Goal: Information Seeking & Learning: Compare options

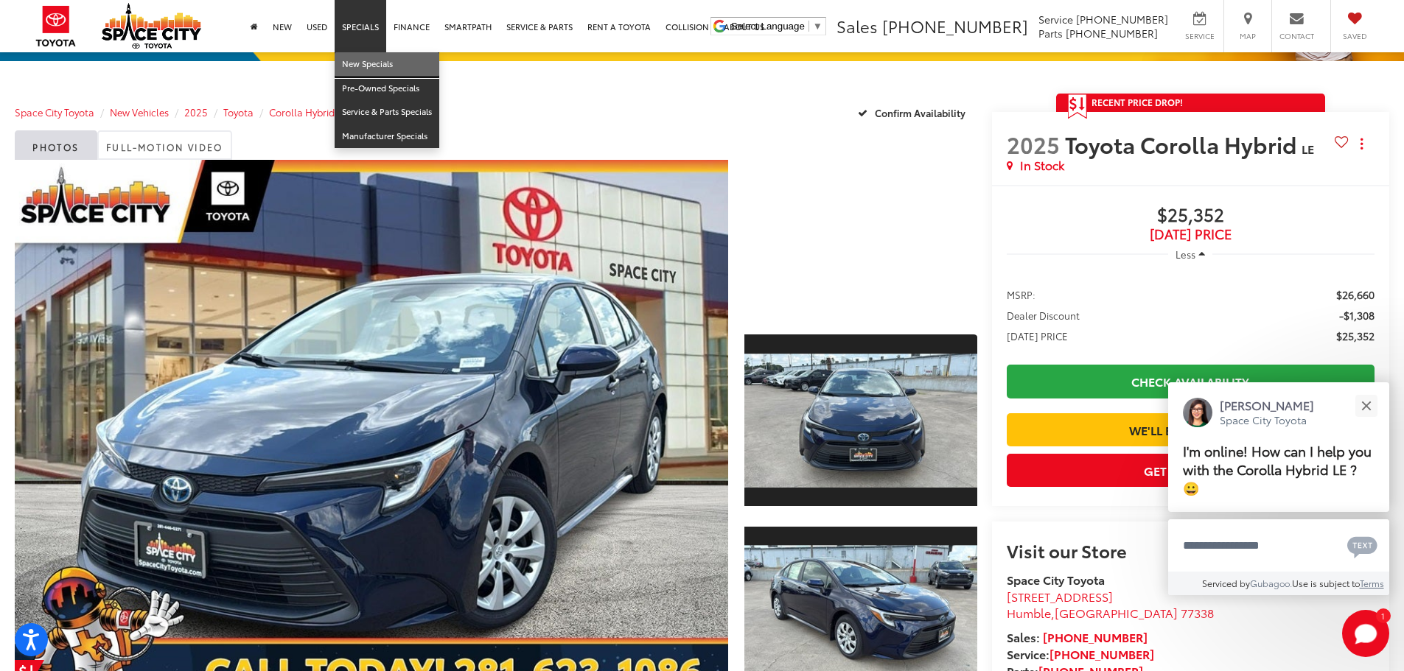
click at [362, 69] on link "New Specials" at bounding box center [387, 64] width 105 height 24
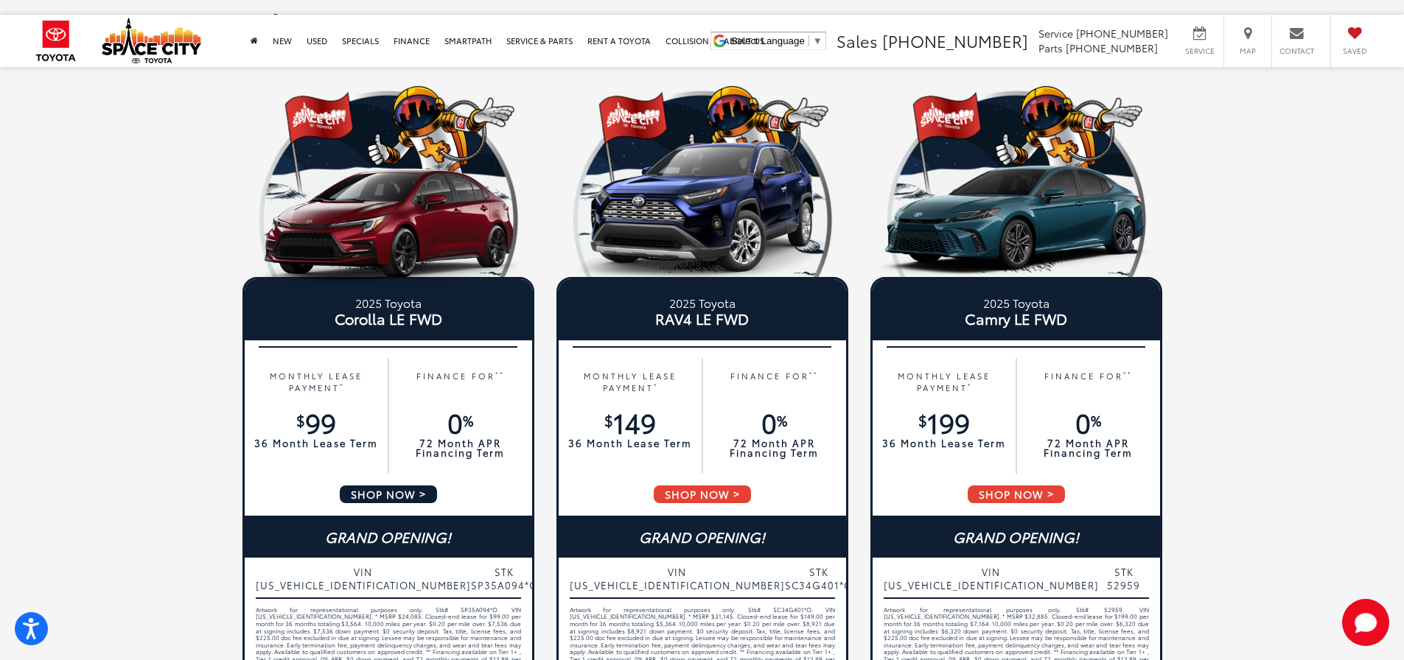
scroll to position [147, 0]
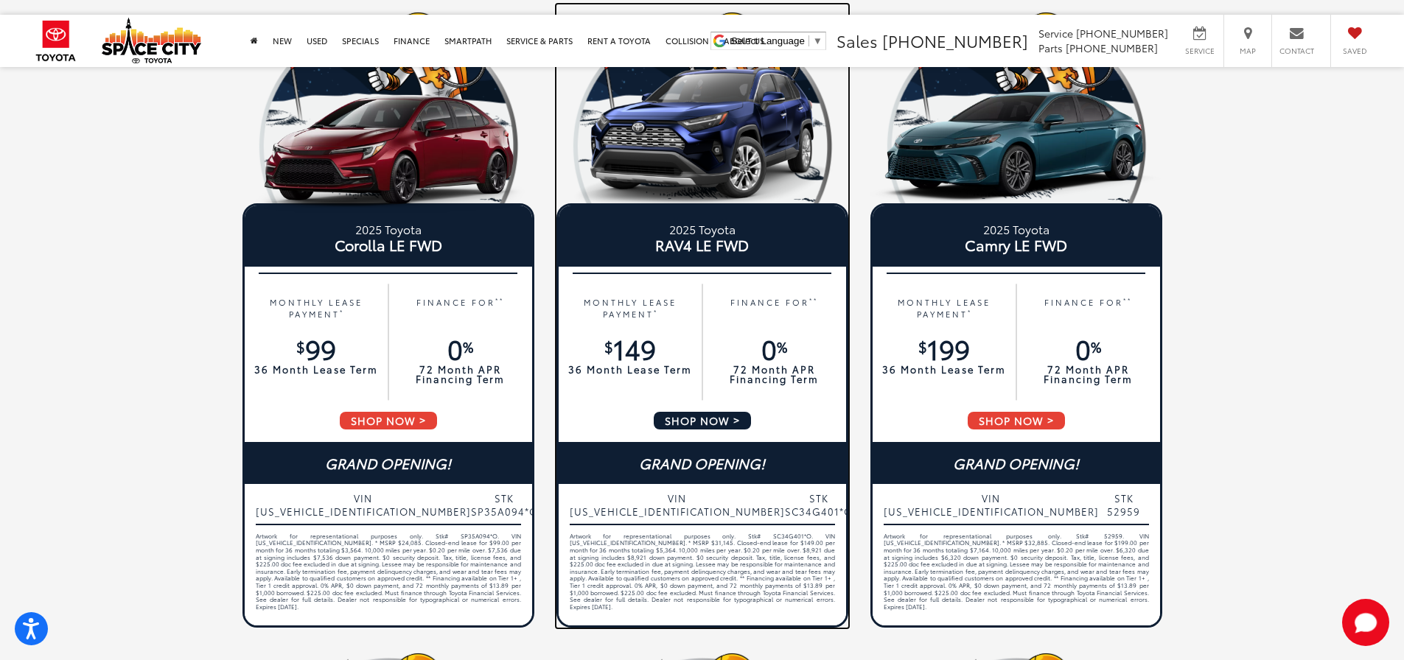
click at [704, 422] on span "SHOP NOW" at bounding box center [702, 420] width 100 height 21
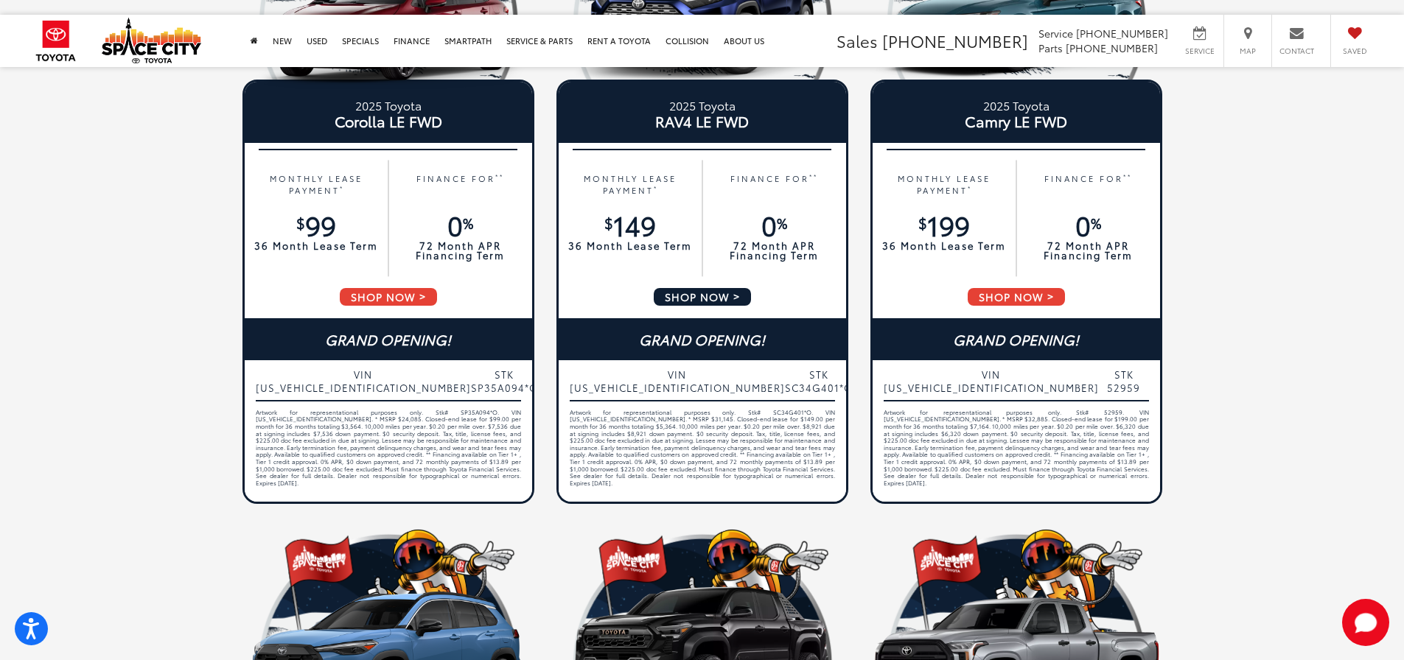
scroll to position [368, 0]
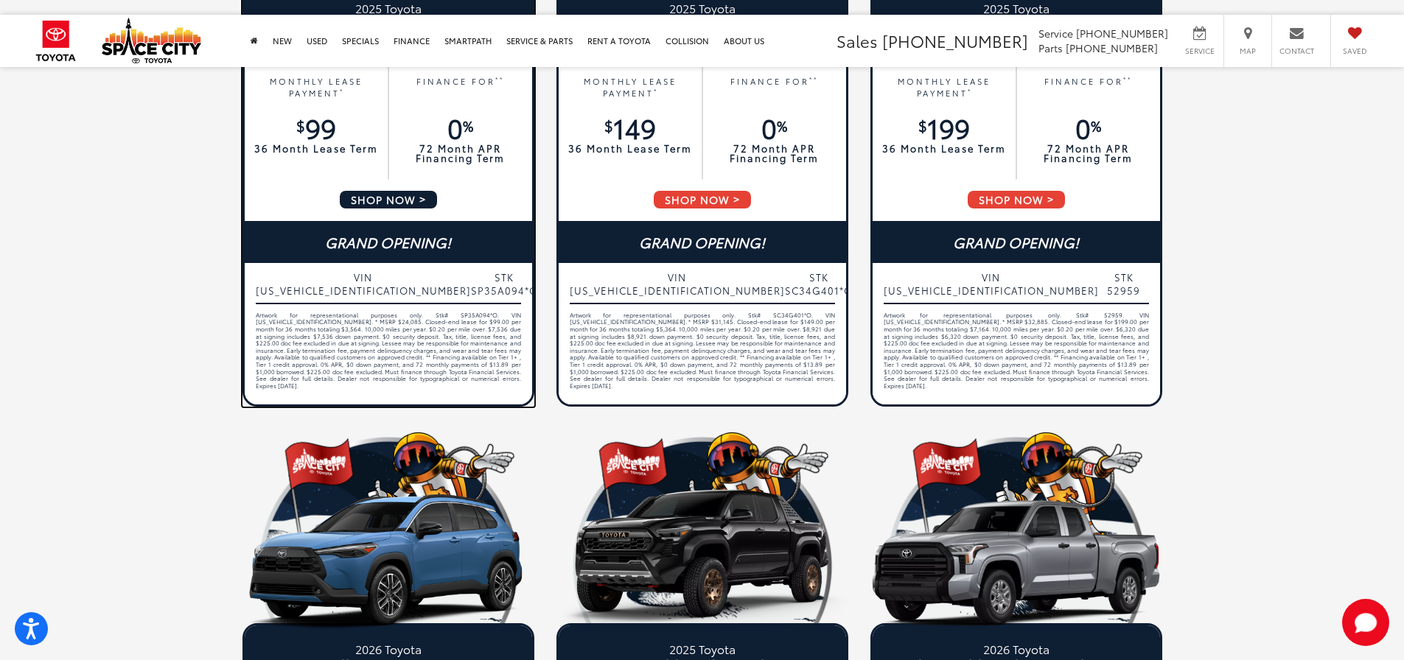
click at [494, 276] on span "STK SP35A094*O" at bounding box center [504, 283] width 67 height 27
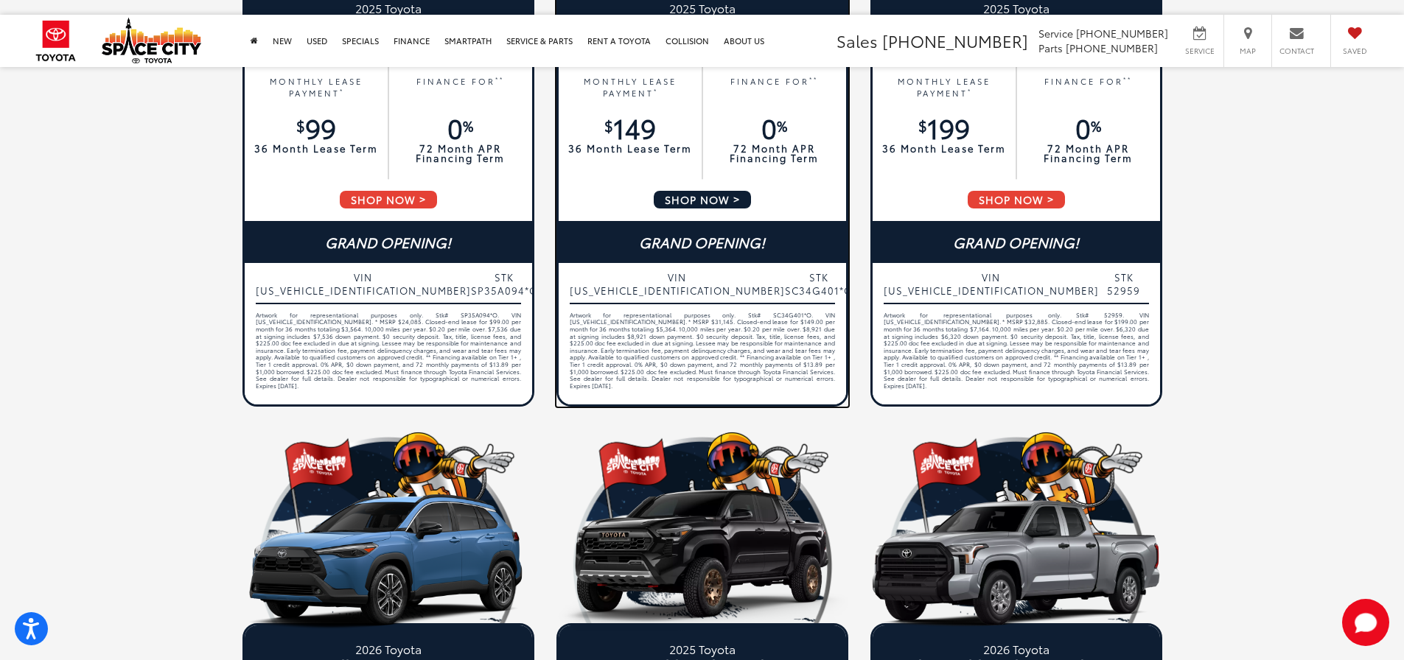
click at [665, 279] on span "VIN 2T3H1RFVXSC344880" at bounding box center [677, 283] width 215 height 27
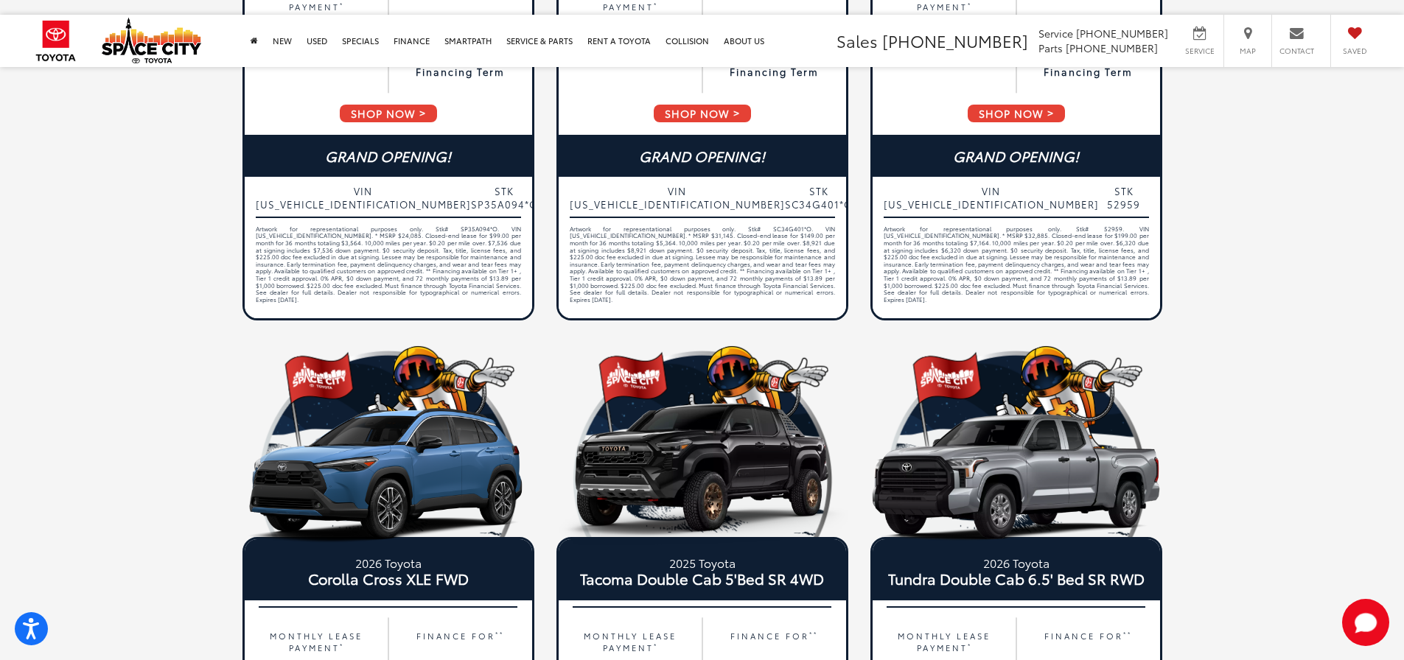
scroll to position [737, 0]
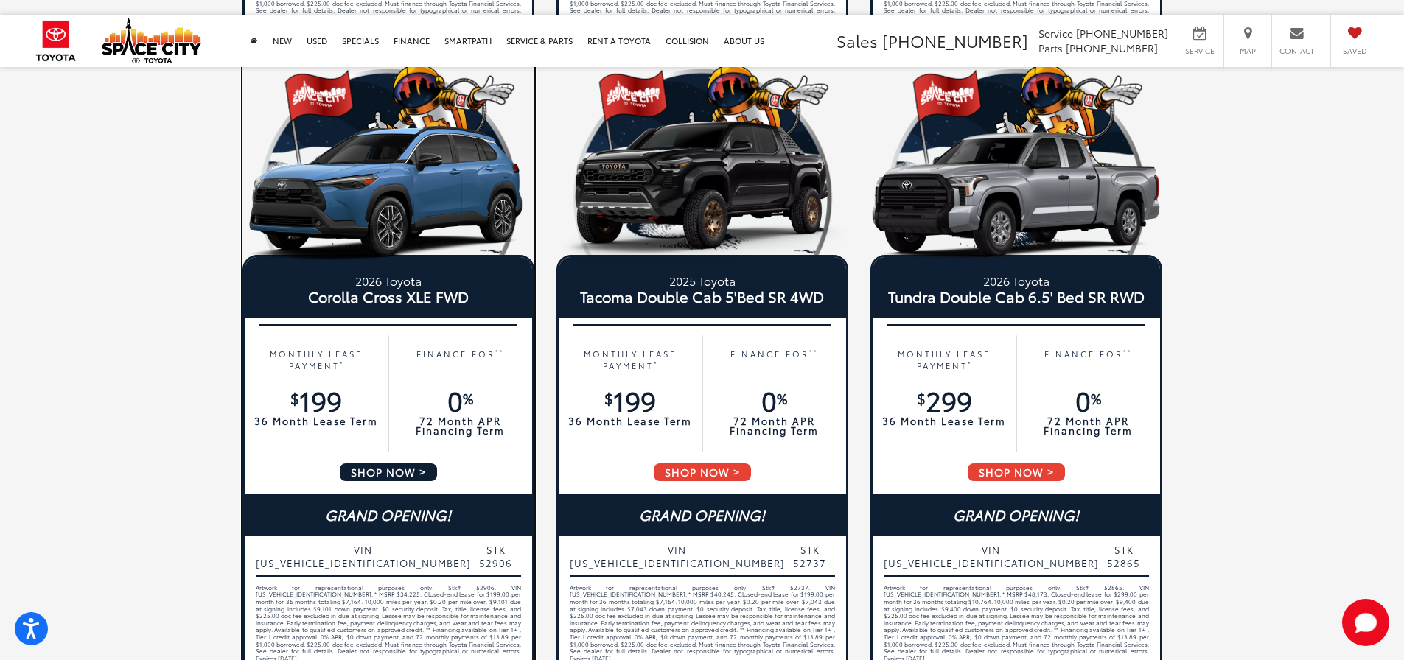
click at [338, 549] on span "VIN 7MUDAAAG9TV153337" at bounding box center [363, 556] width 215 height 27
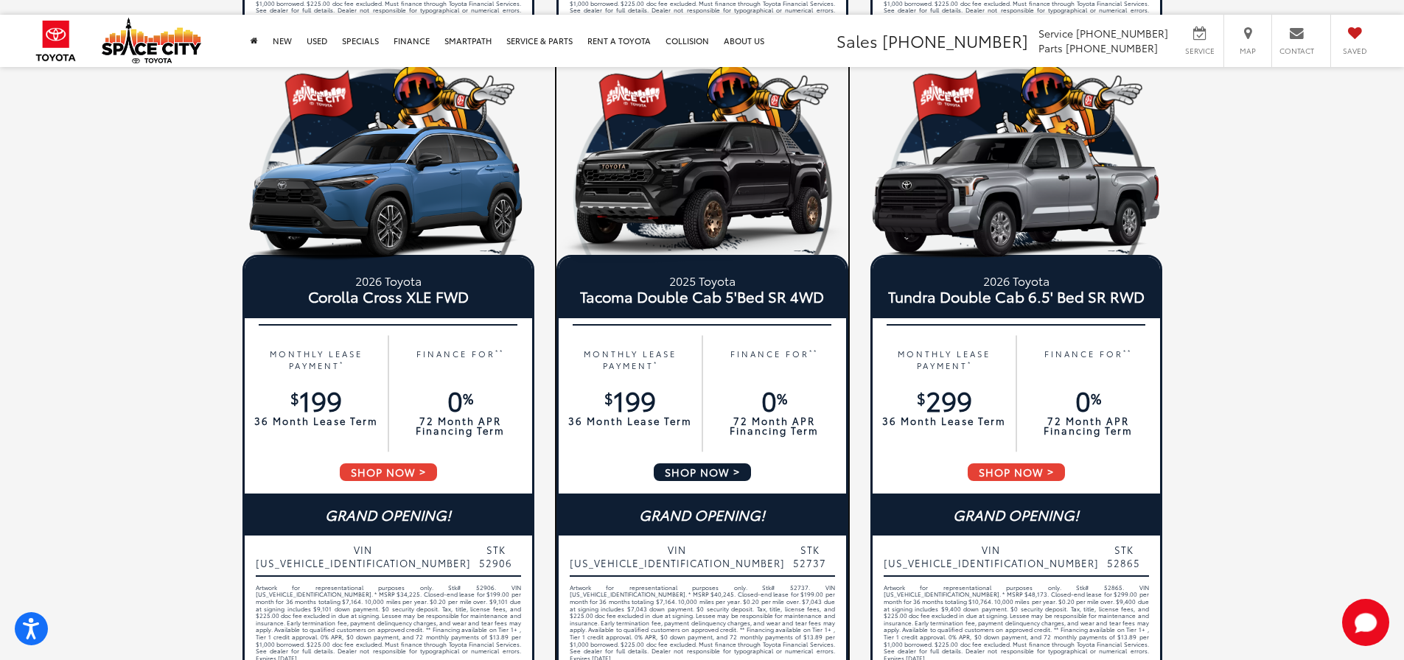
click at [682, 553] on span "VIN 3TYLD5KN1ST021242" at bounding box center [677, 556] width 215 height 27
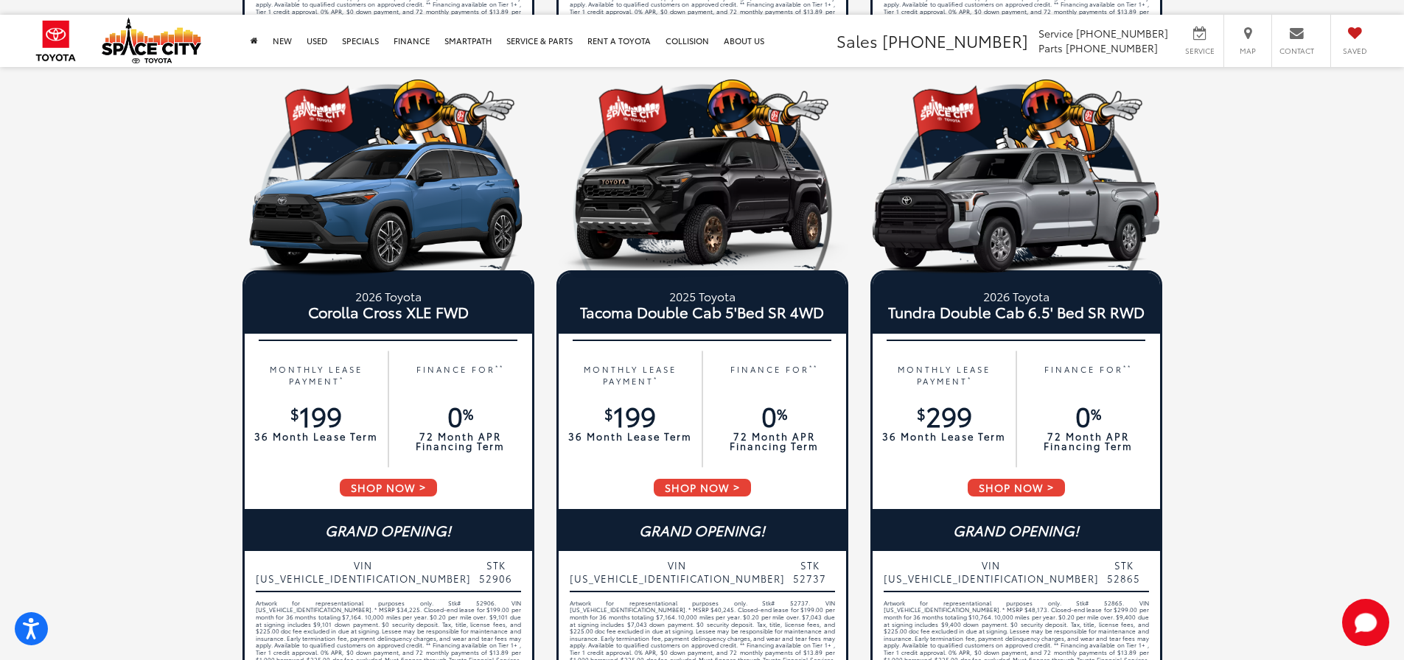
scroll to position [719, 0]
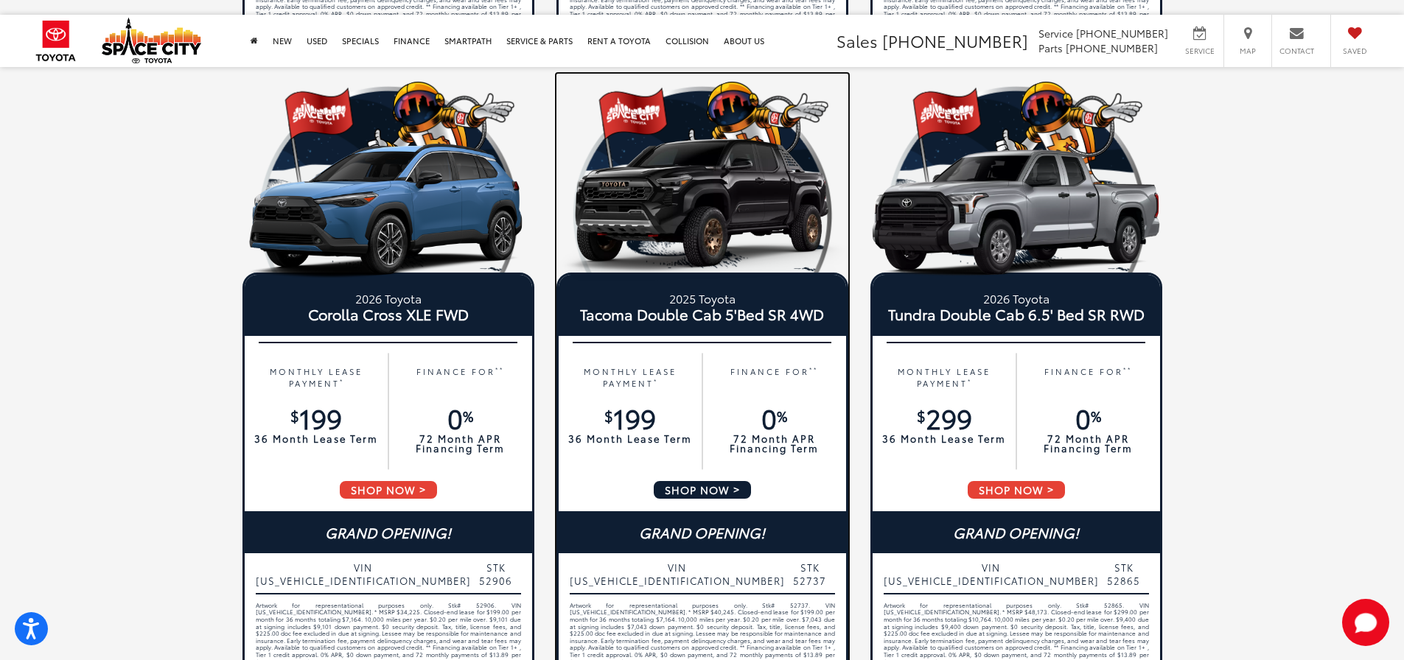
click at [673, 567] on span "VIN 3TYLD5KN1ST021242" at bounding box center [677, 574] width 215 height 27
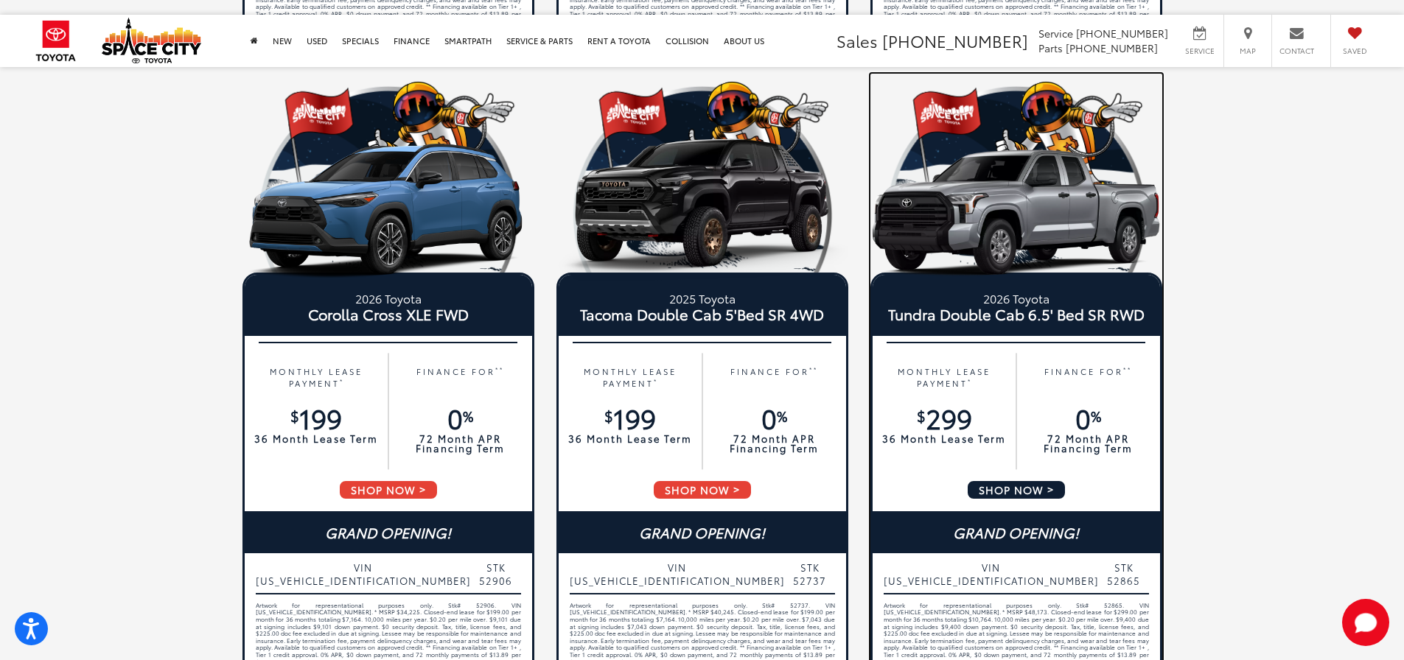
click at [977, 571] on span "VIN 5TFKB5AB1TX051289" at bounding box center [990, 574] width 215 height 27
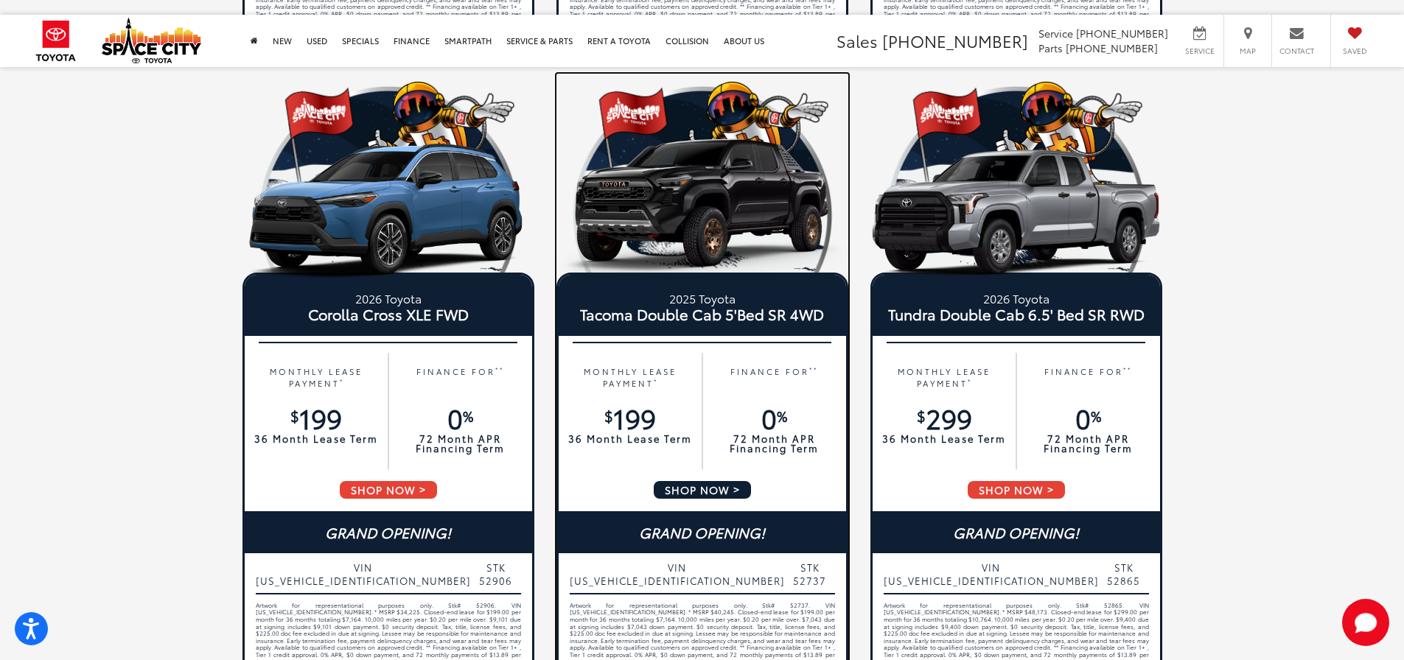
click at [693, 564] on span "VIN 3TYLD5KN1ST021242" at bounding box center [677, 574] width 215 height 27
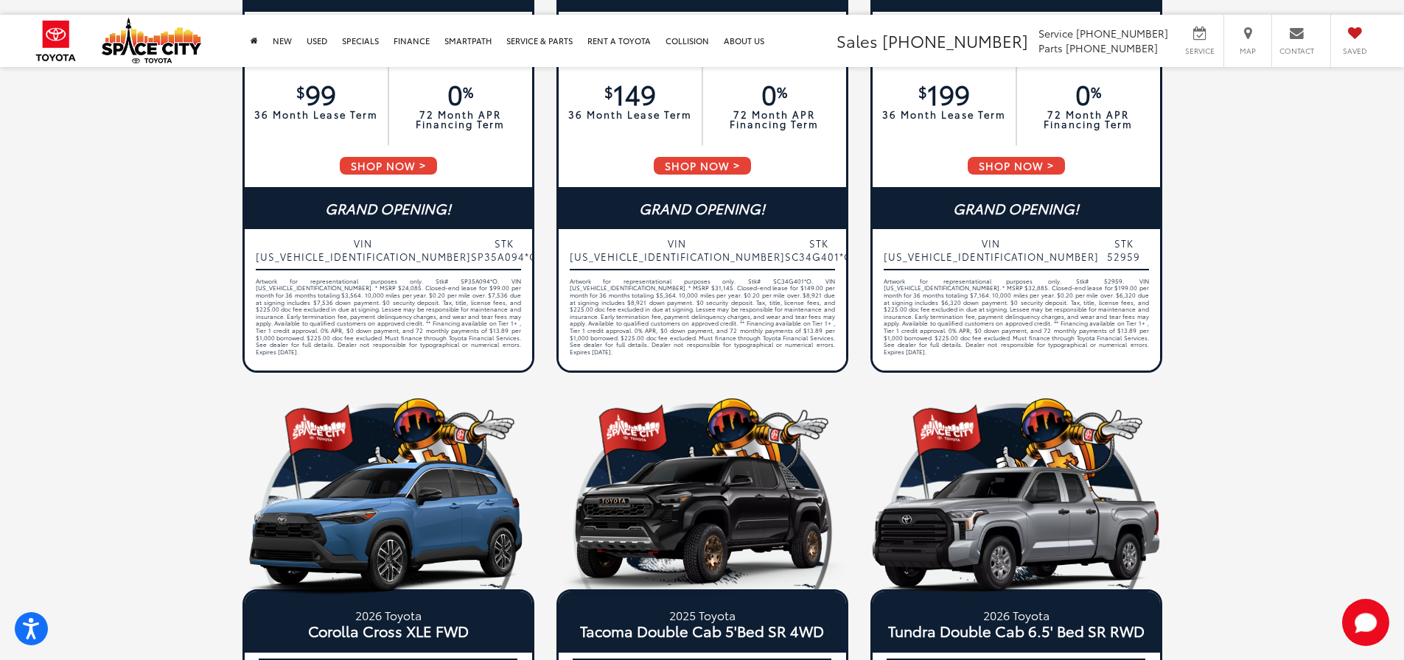
scroll to position [277, 0]
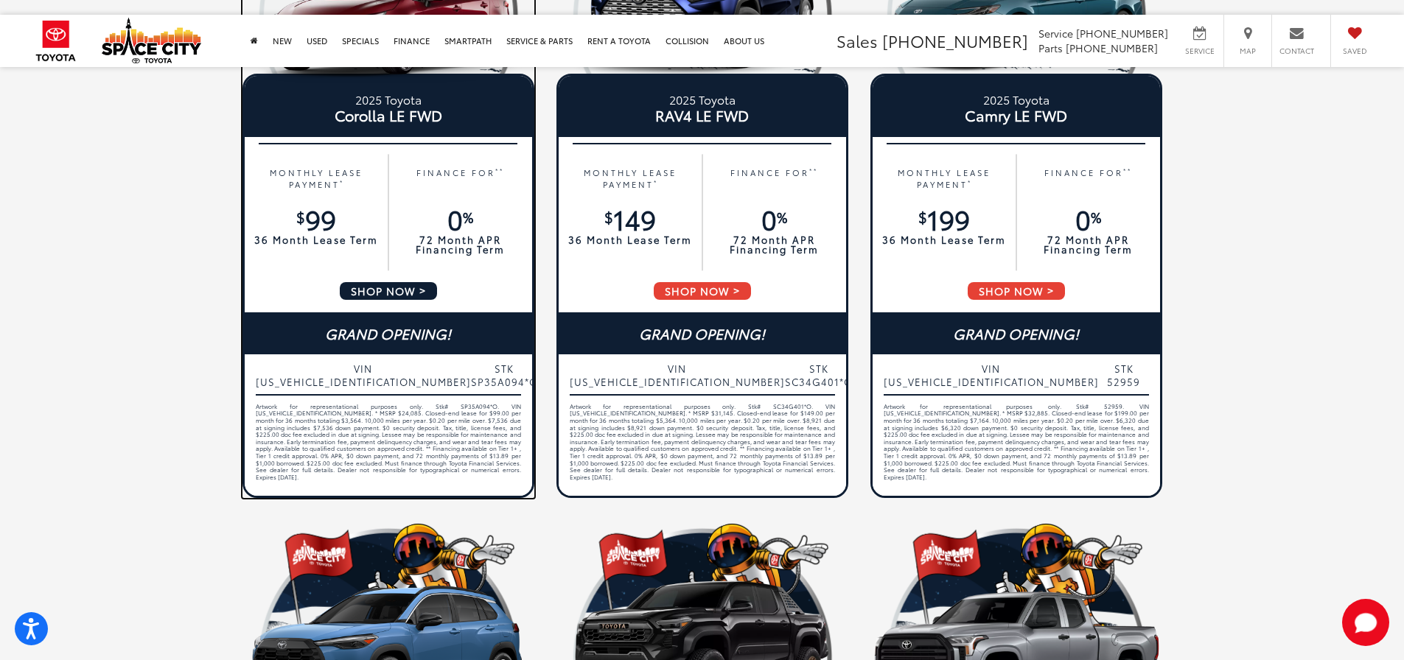
click at [316, 372] on span "VIN 5YFB4MDE8SP358272" at bounding box center [363, 375] width 215 height 27
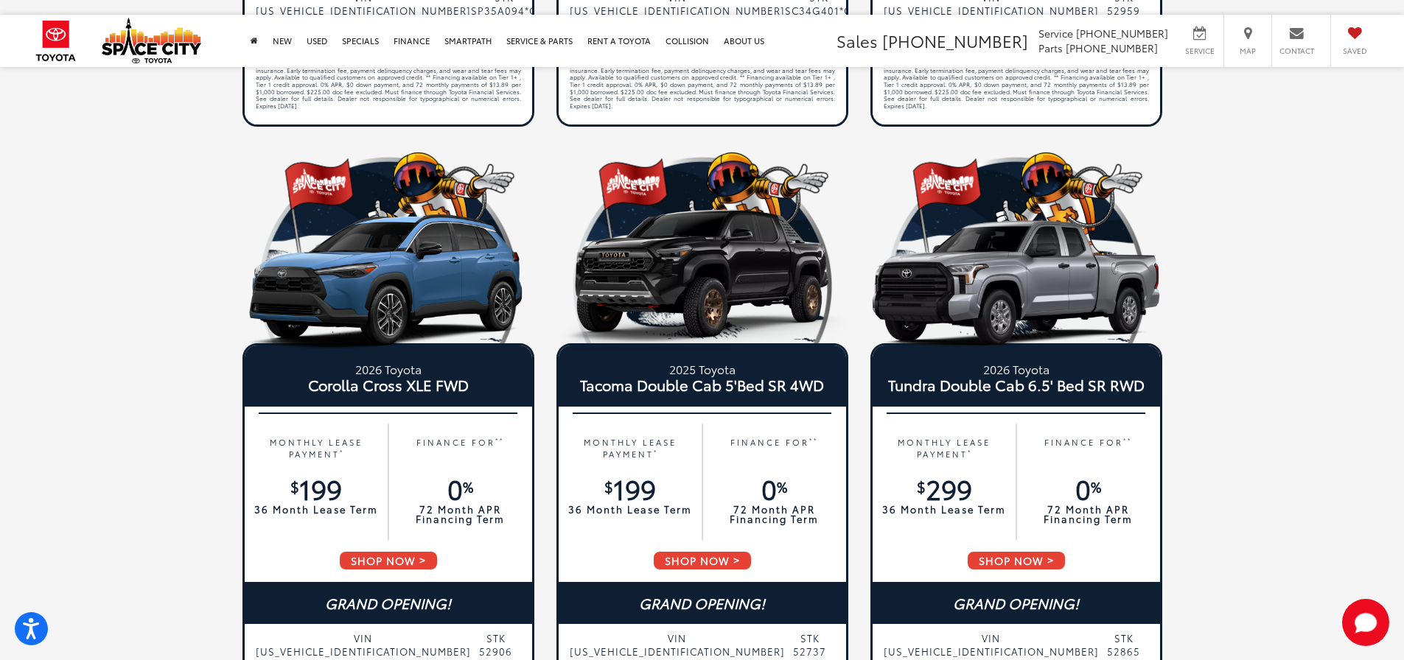
scroll to position [737, 0]
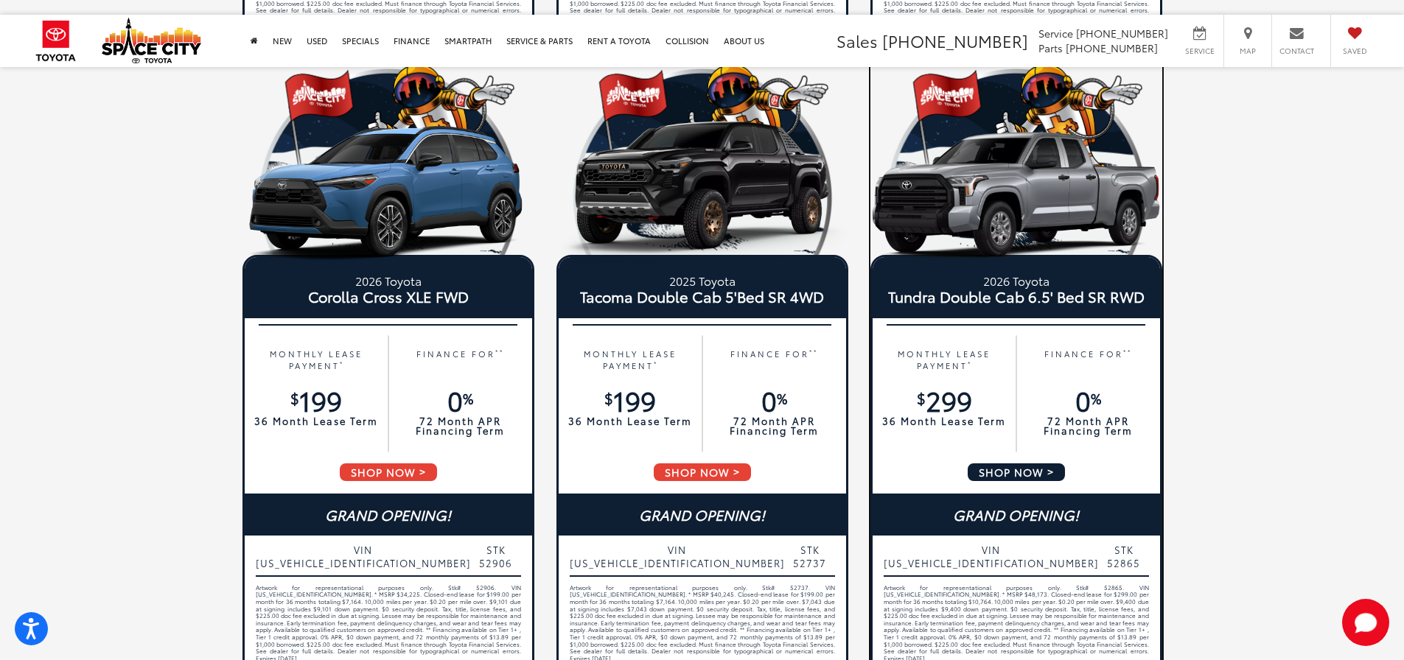
click at [978, 550] on span "VIN 5TFKB5AB1TX051289" at bounding box center [990, 556] width 215 height 27
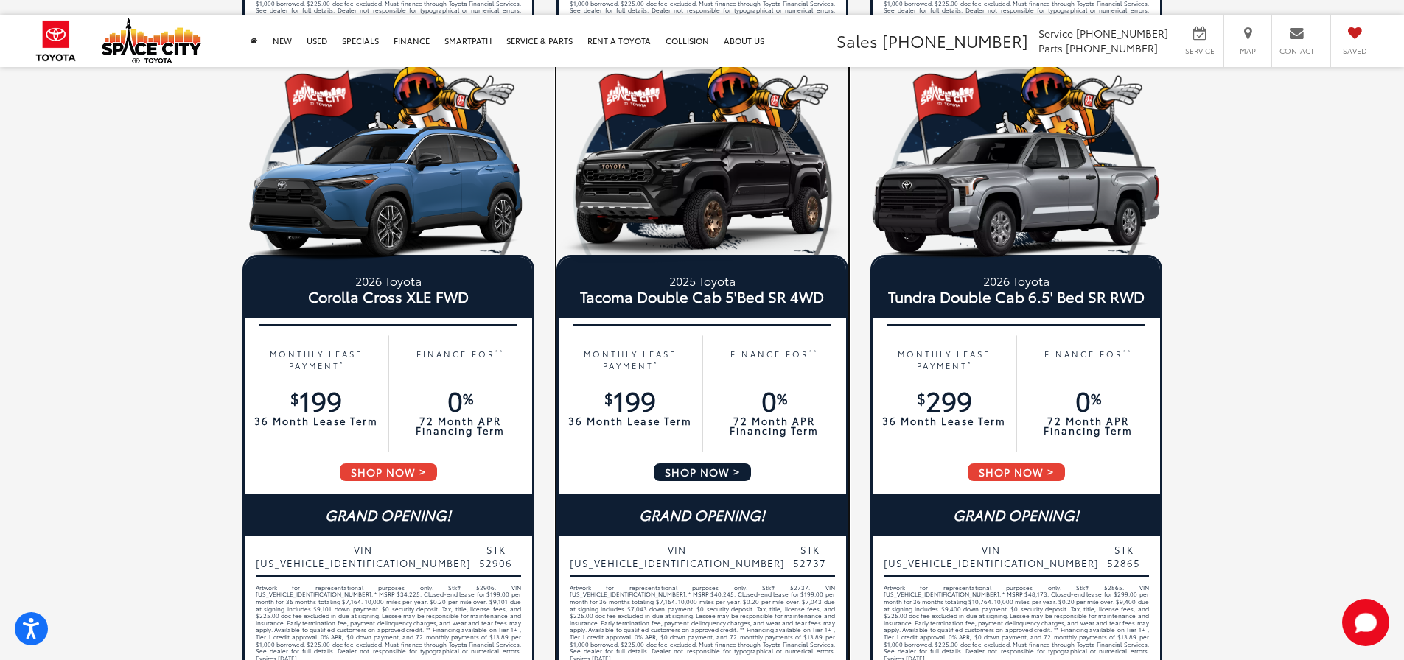
click at [616, 550] on span "VIN 3TYLD5KN1ST021242" at bounding box center [677, 556] width 215 height 27
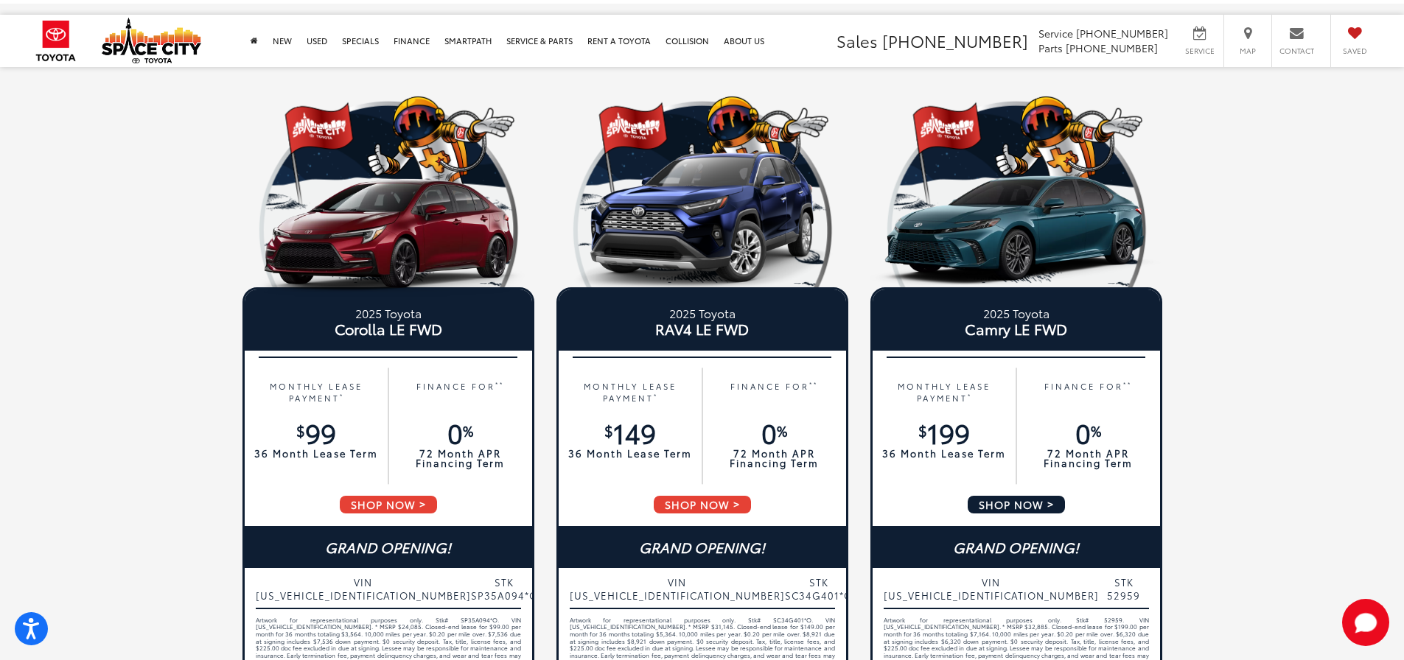
scroll to position [147, 0]
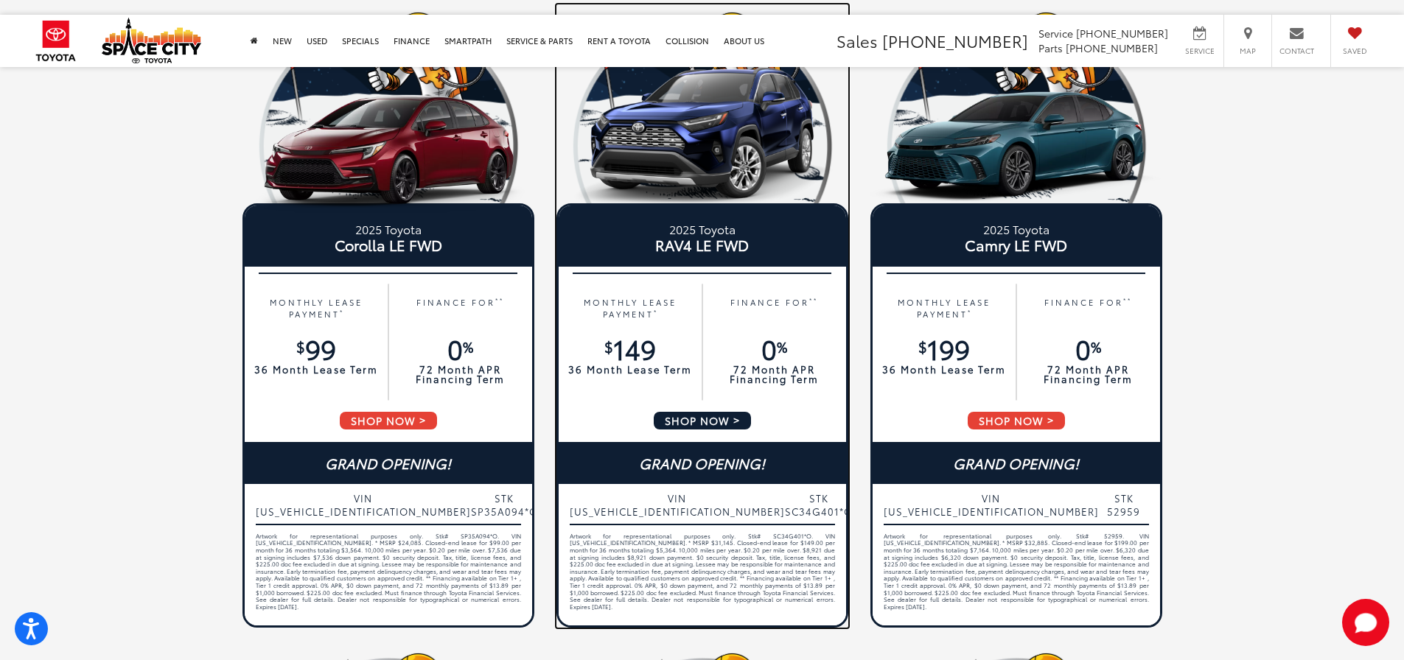
click at [693, 494] on span "VIN 2T3H1RFVXSC344880" at bounding box center [677, 504] width 215 height 27
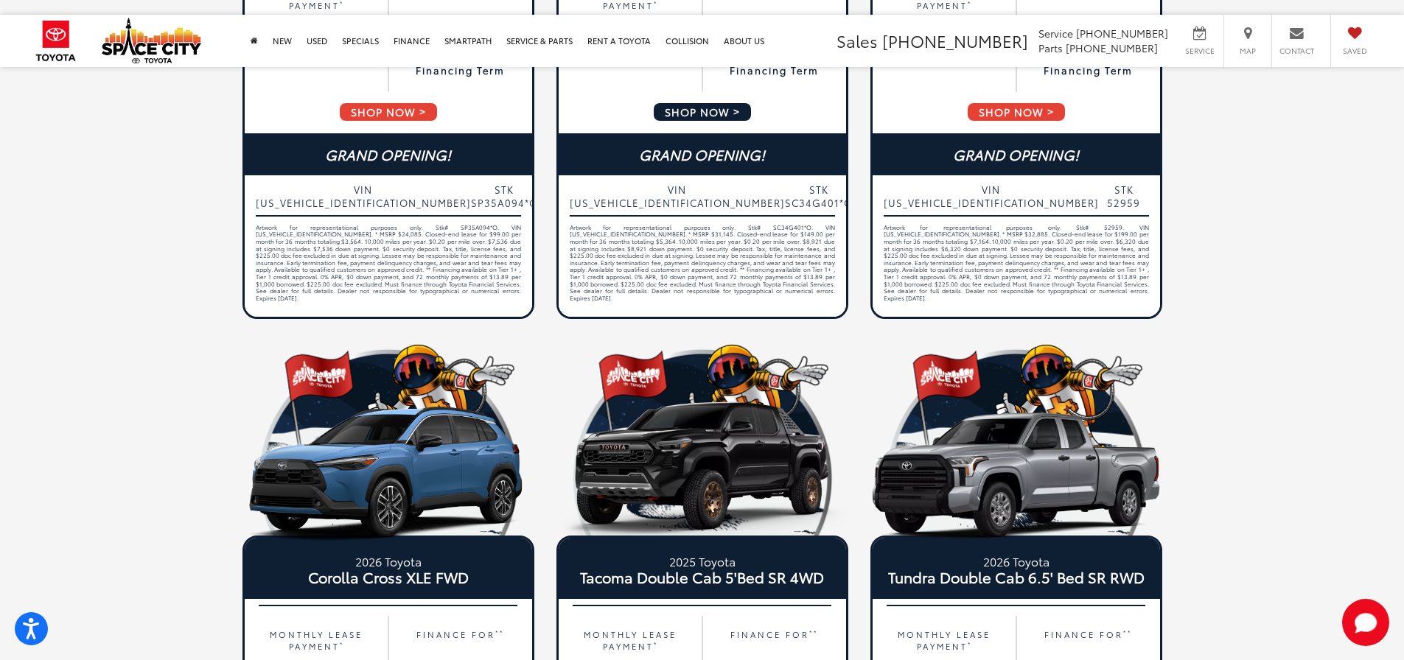
scroll to position [663, 0]
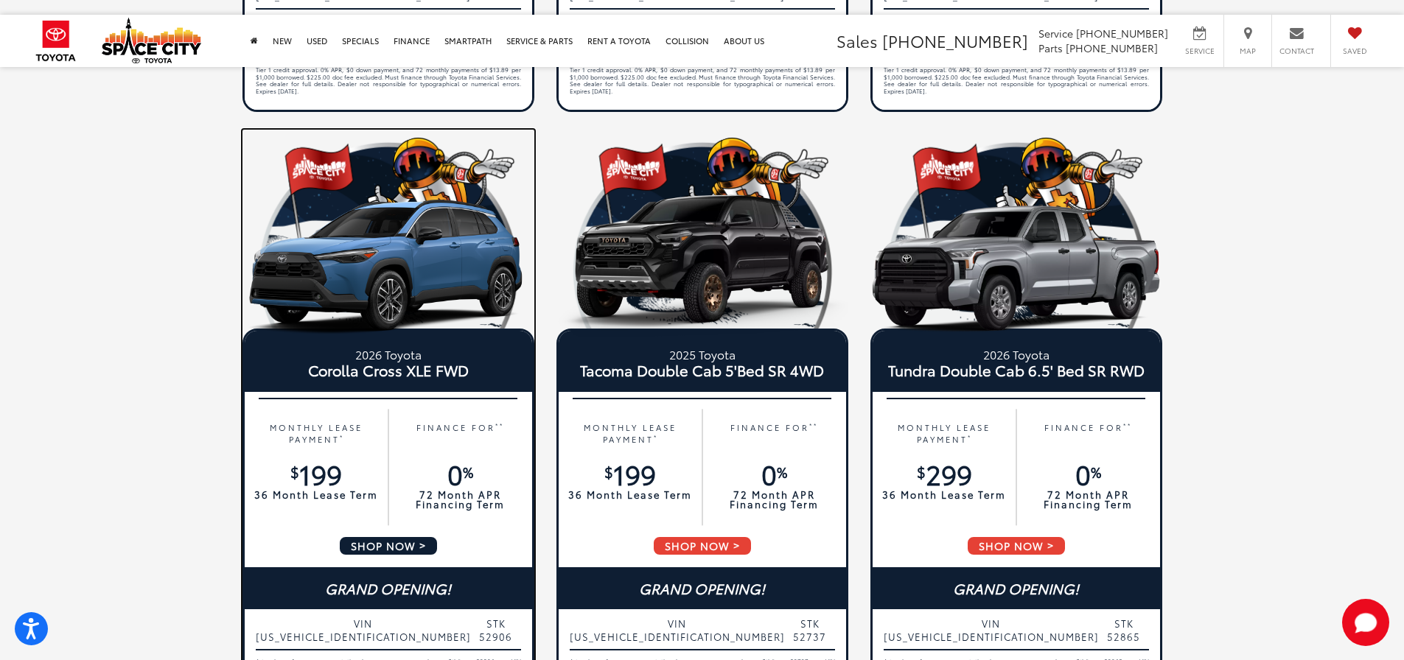
click at [361, 623] on span "VIN 7MUDAAAG9TV153337" at bounding box center [363, 630] width 215 height 27
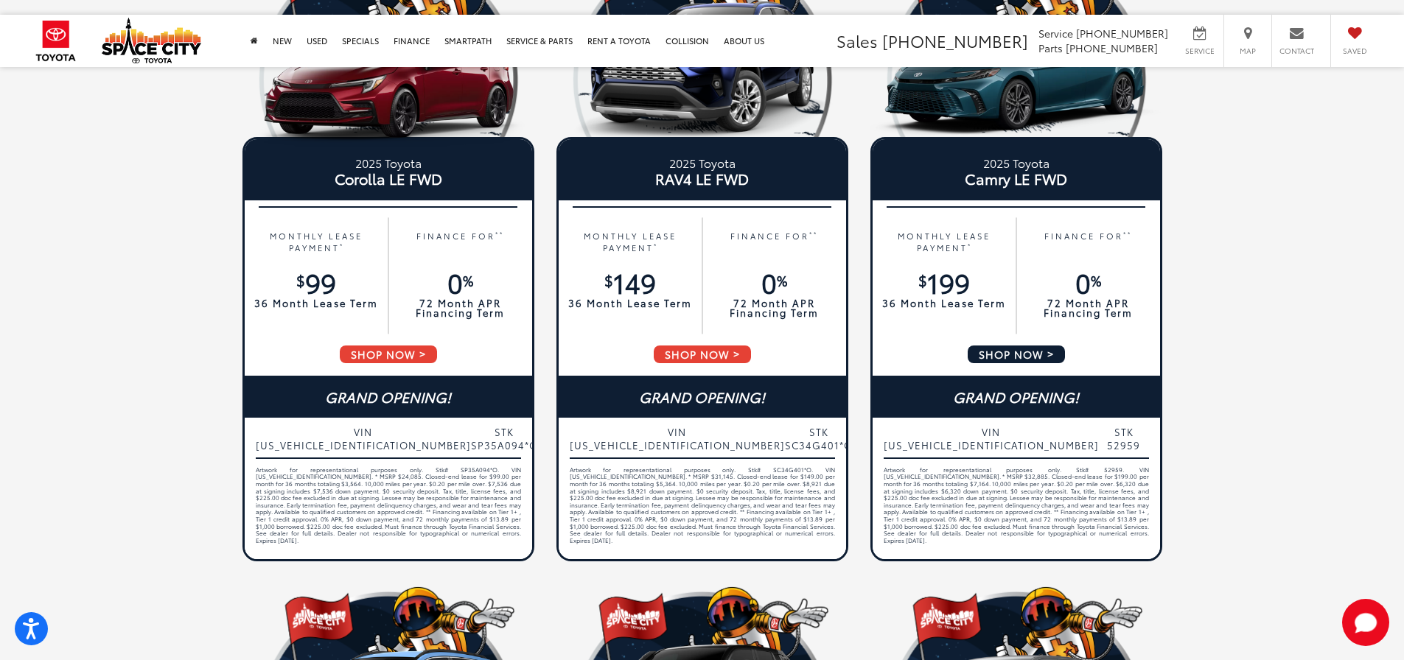
scroll to position [221, 0]
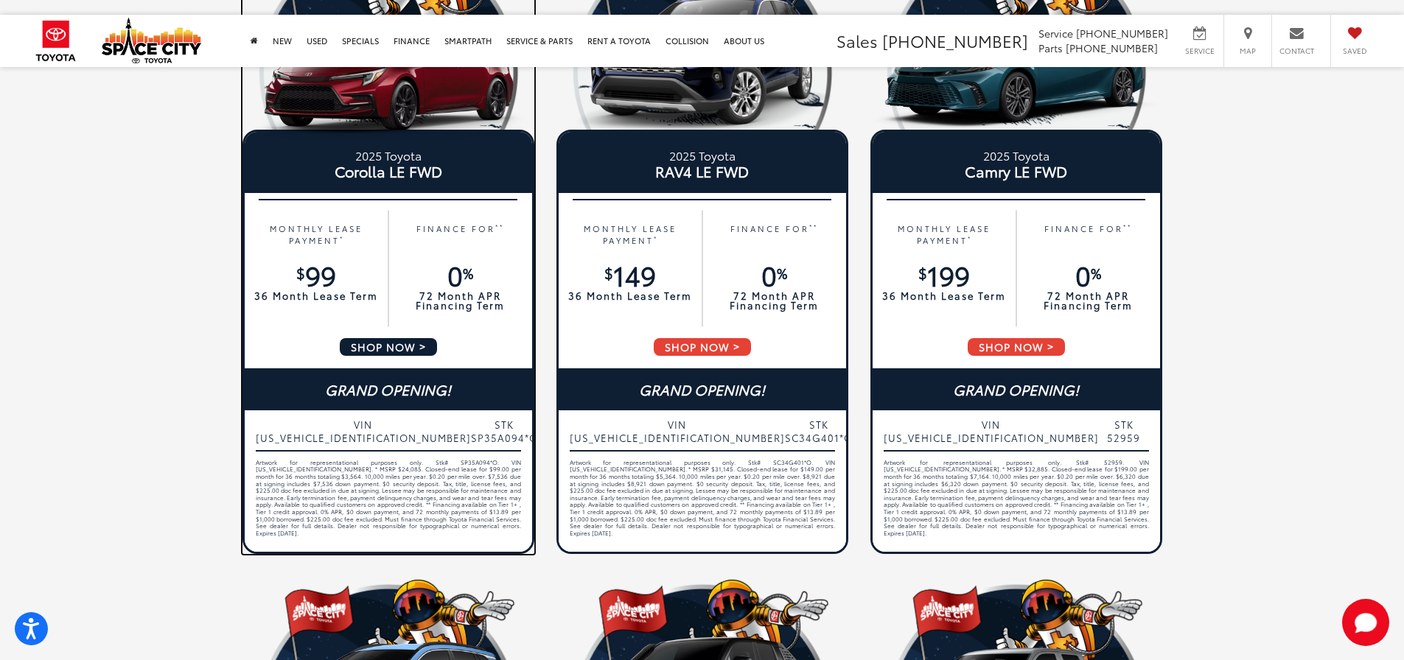
click at [343, 429] on span "VIN 5YFB4MDE8SP358272" at bounding box center [363, 431] width 215 height 27
click at [340, 419] on span "VIN 5YFB4MDE8SP358272" at bounding box center [363, 431] width 215 height 27
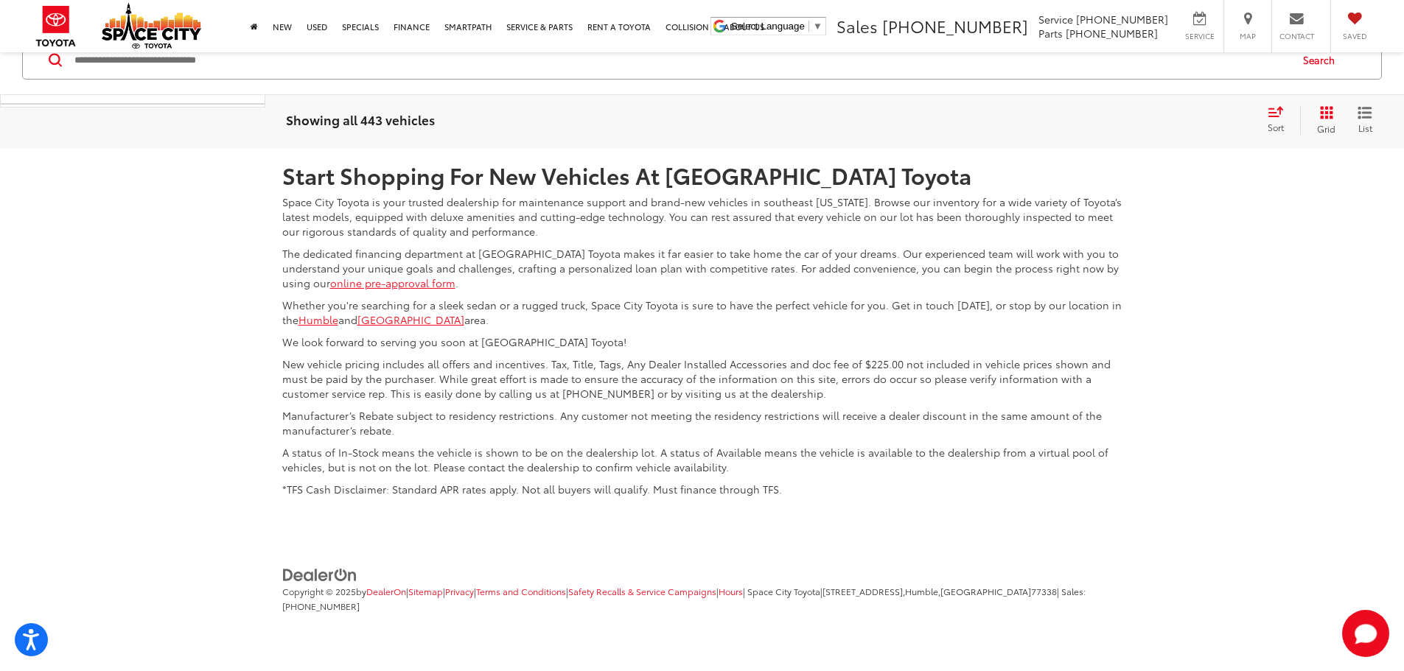
scroll to position [7663, 0]
click at [1118, 52] on link "2" at bounding box center [1128, 39] width 23 height 27
click at [1139, 52] on link "3" at bounding box center [1150, 39] width 23 height 27
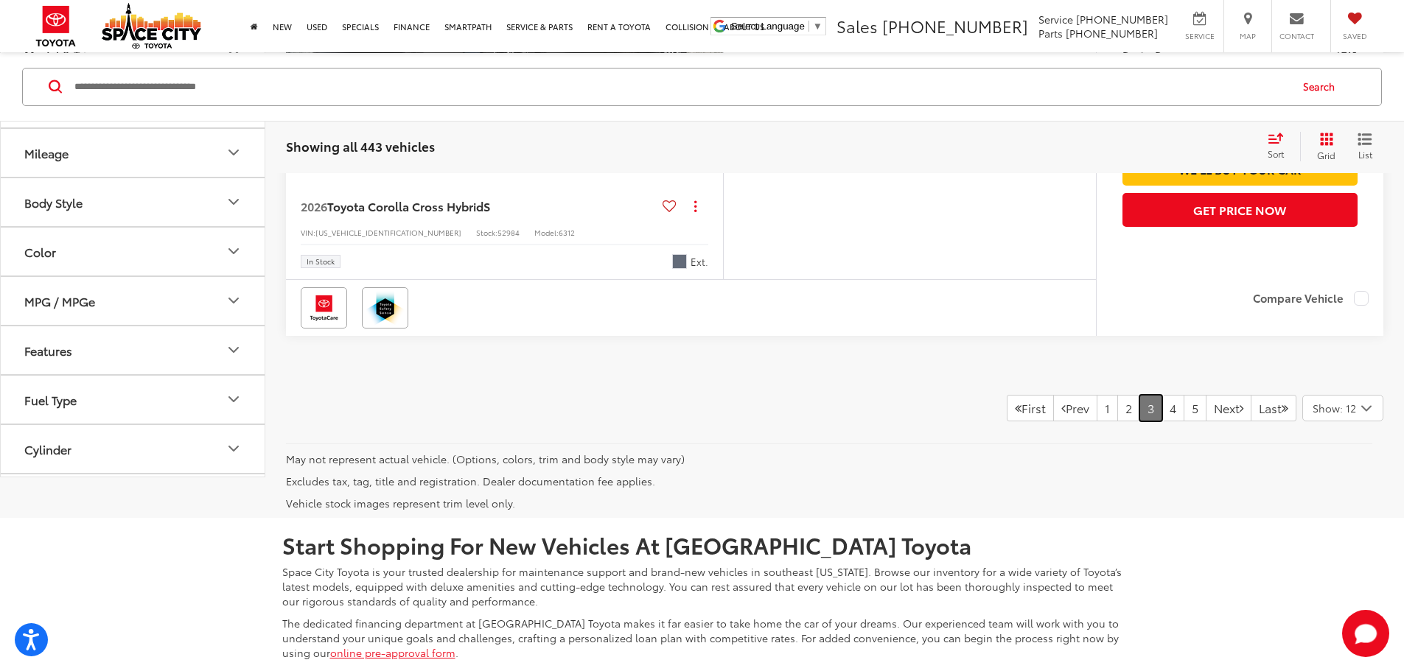
scroll to position [6477, 0]
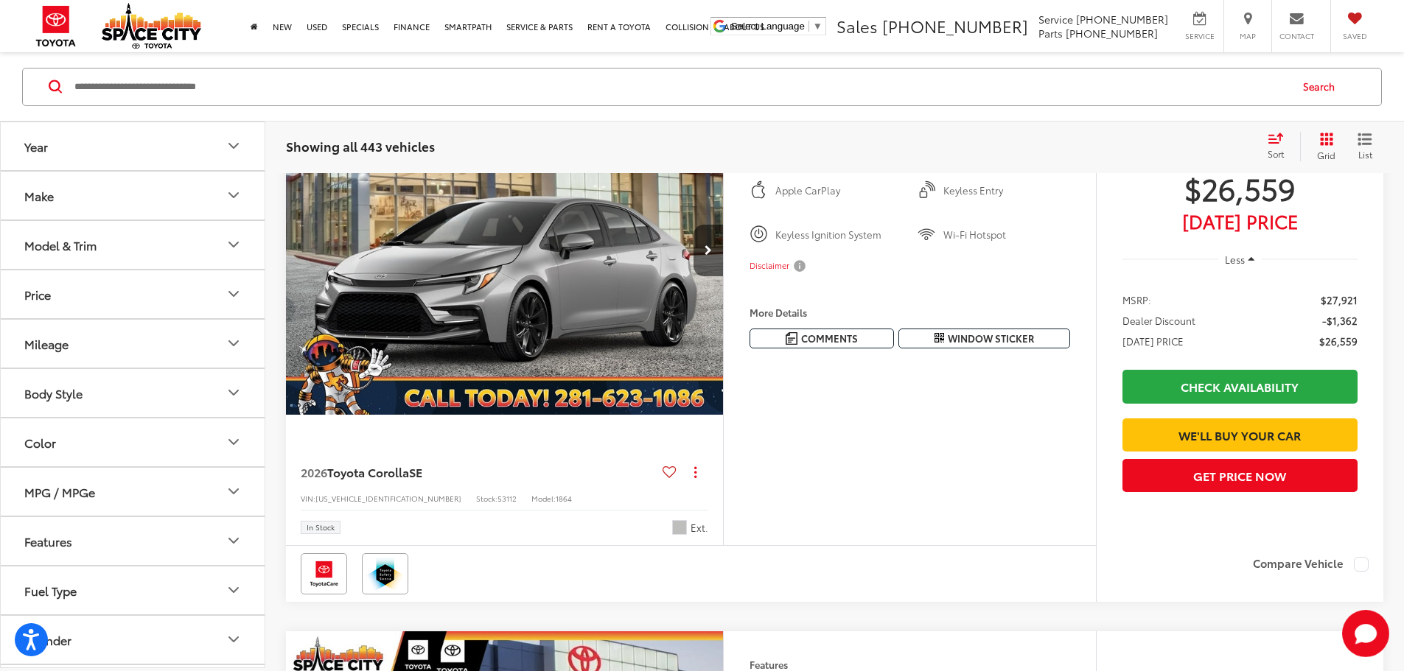
scroll to position [141, 0]
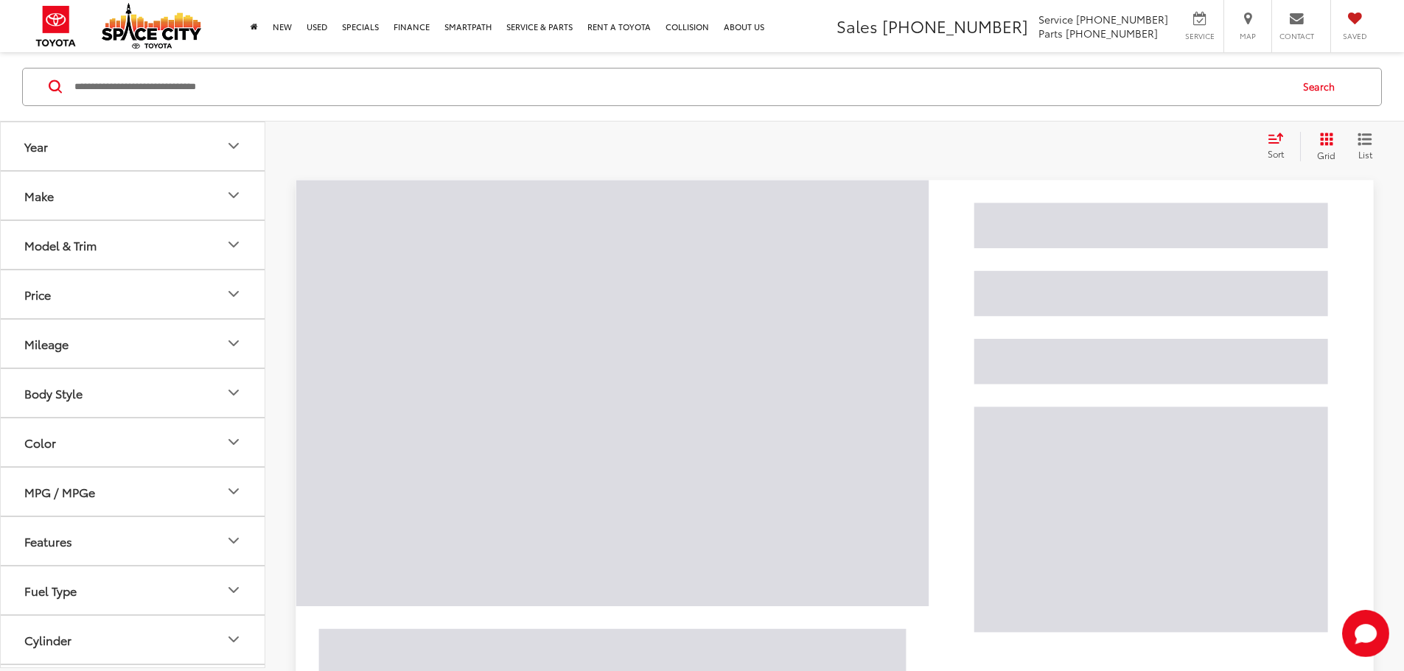
scroll to position [140, 0]
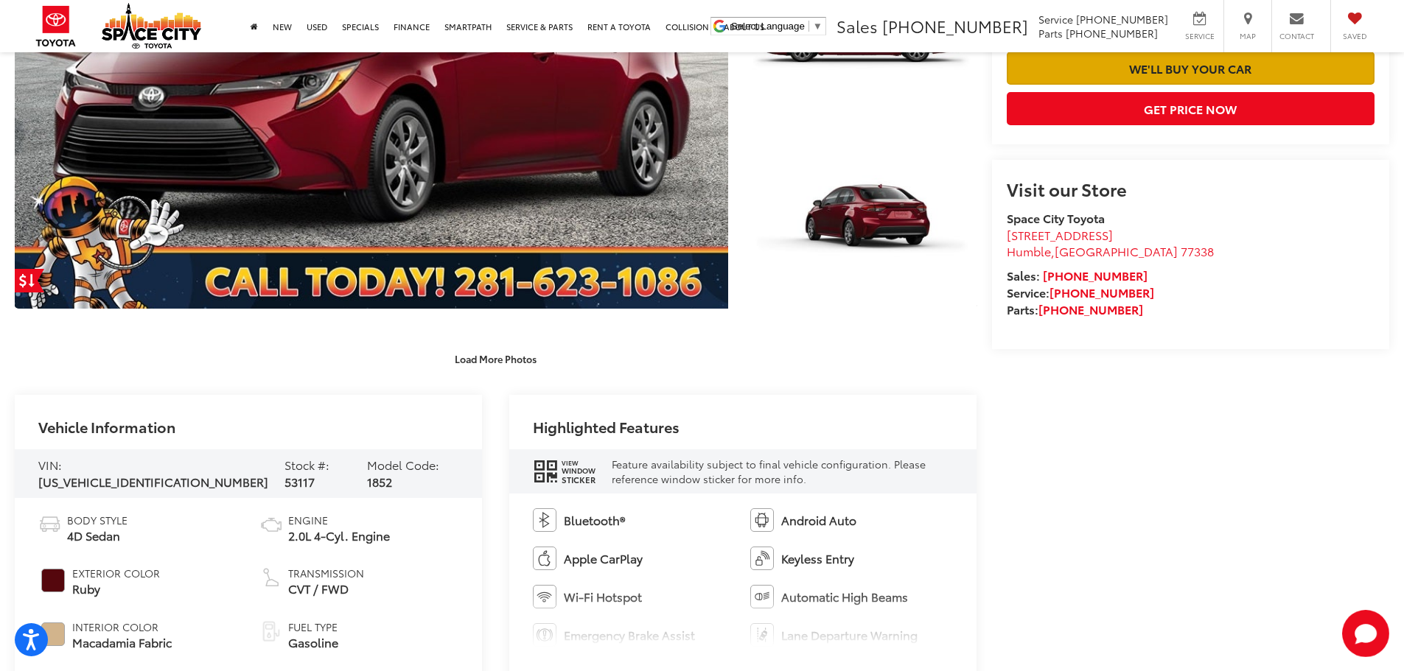
scroll to position [516, 0]
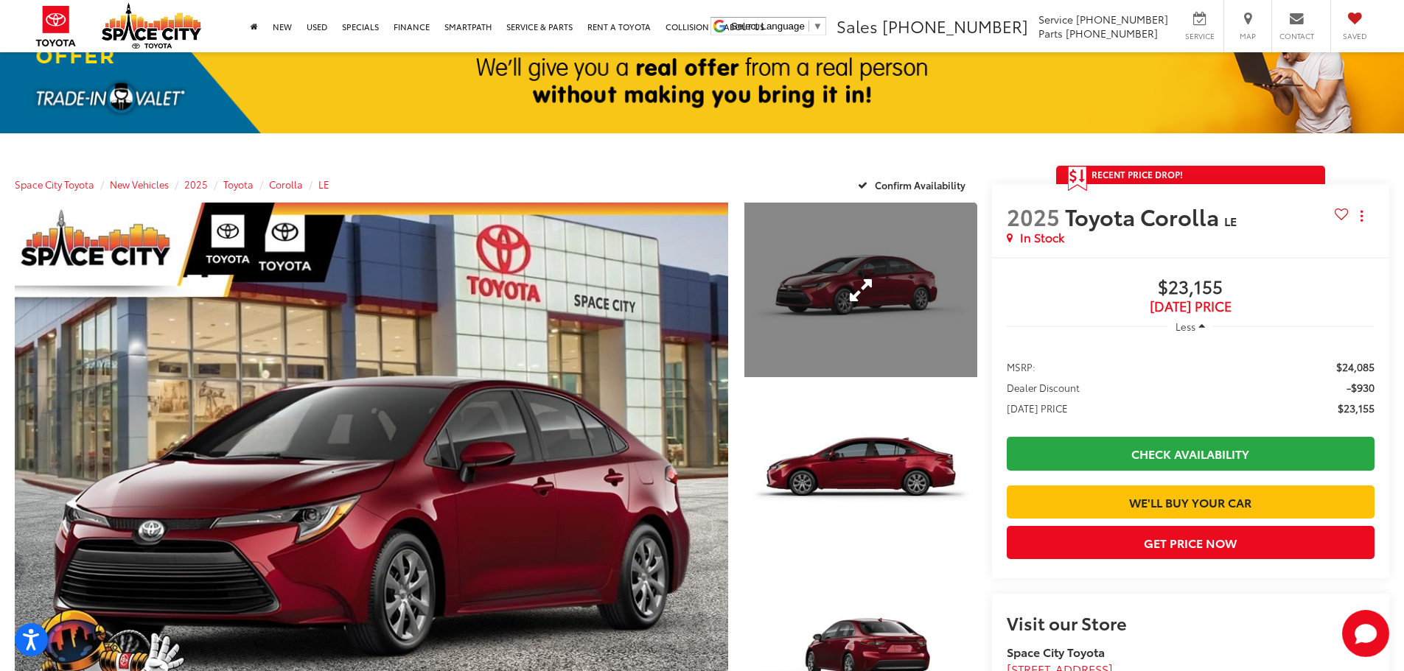
scroll to position [74, 0]
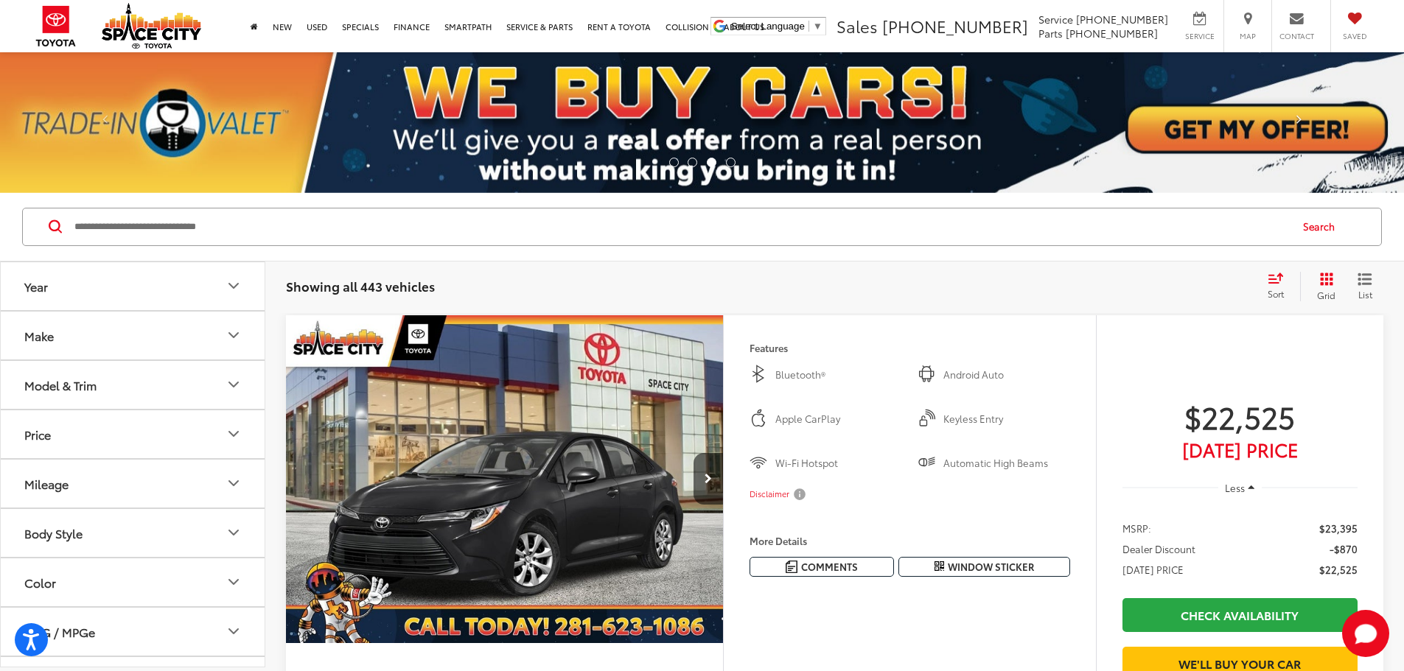
click at [1298, 119] on span at bounding box center [1298, 122] width 22 height 22
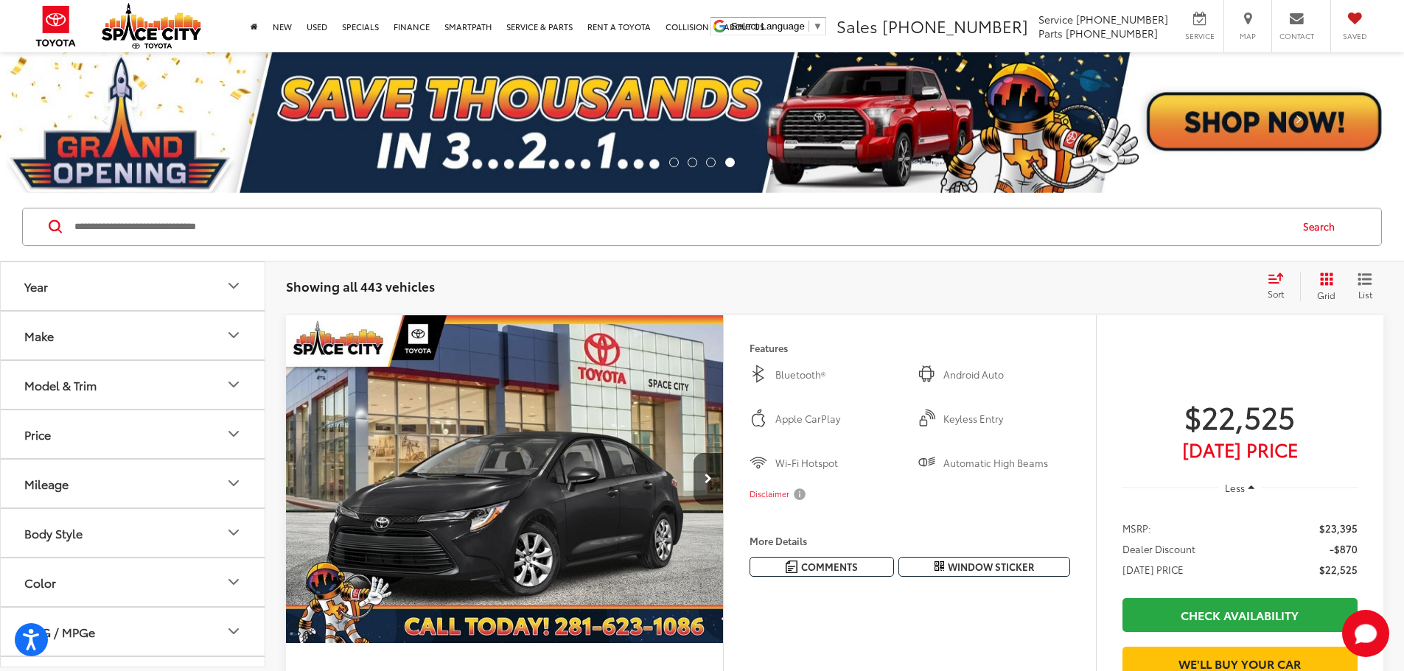
click at [1298, 119] on span at bounding box center [1298, 122] width 22 height 22
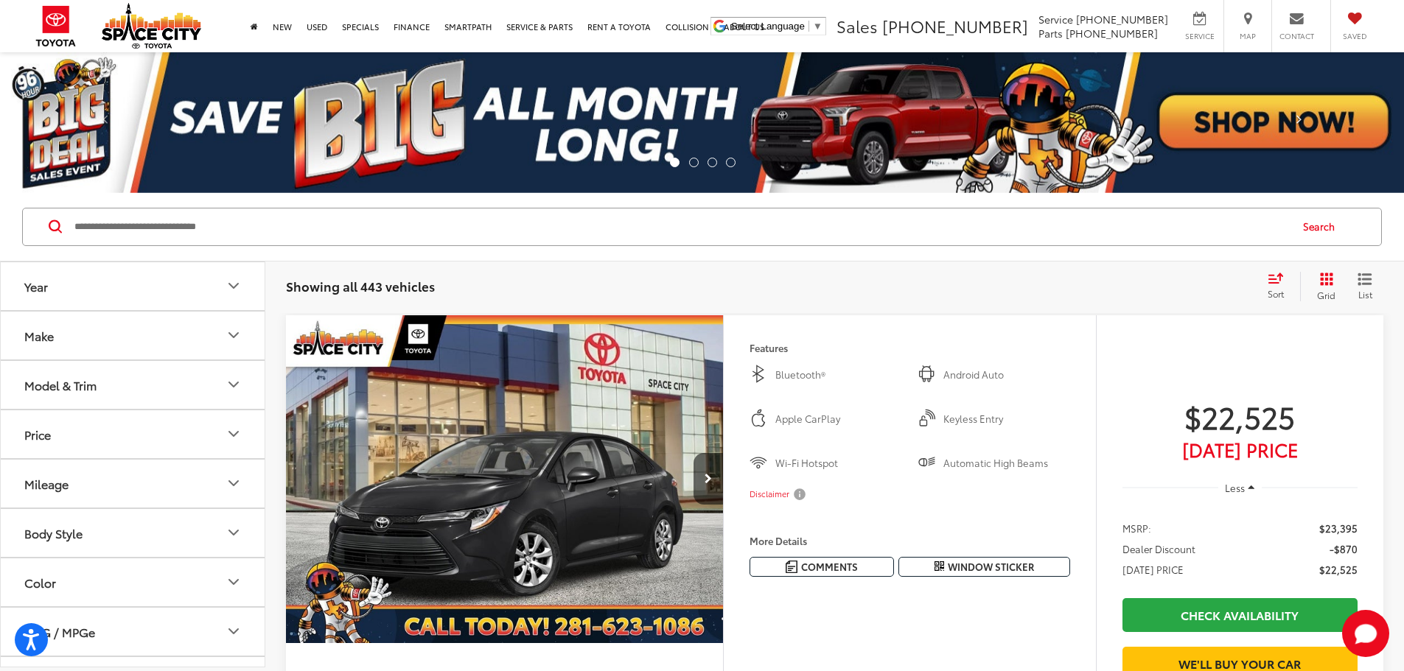
click at [1298, 119] on span at bounding box center [1298, 122] width 22 height 22
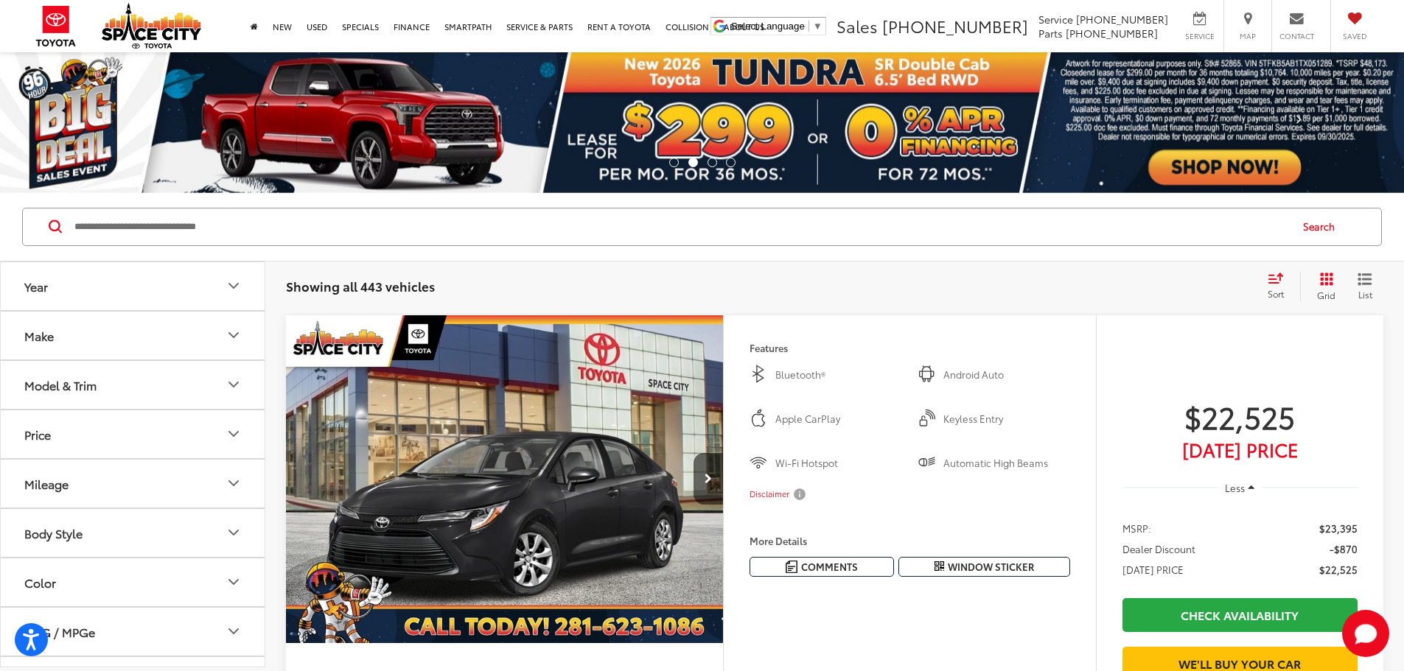
click at [1298, 119] on span at bounding box center [1298, 122] width 22 height 22
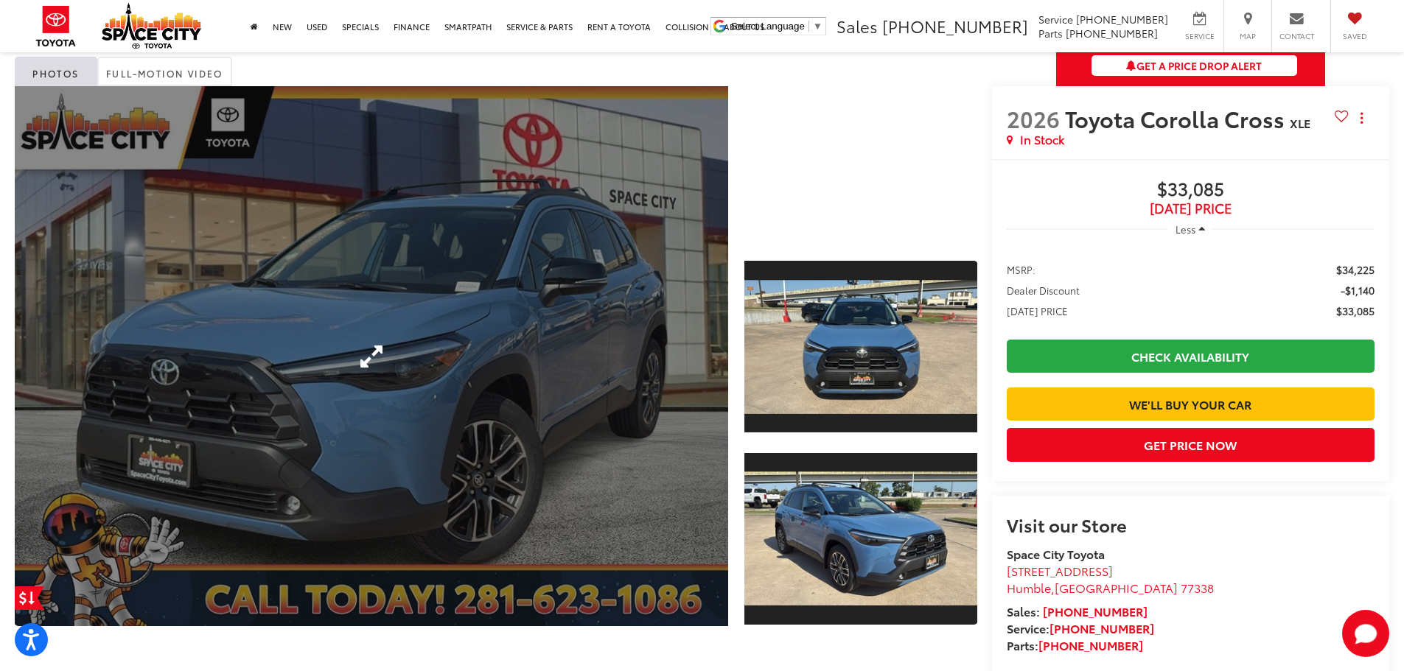
scroll to position [220, 0]
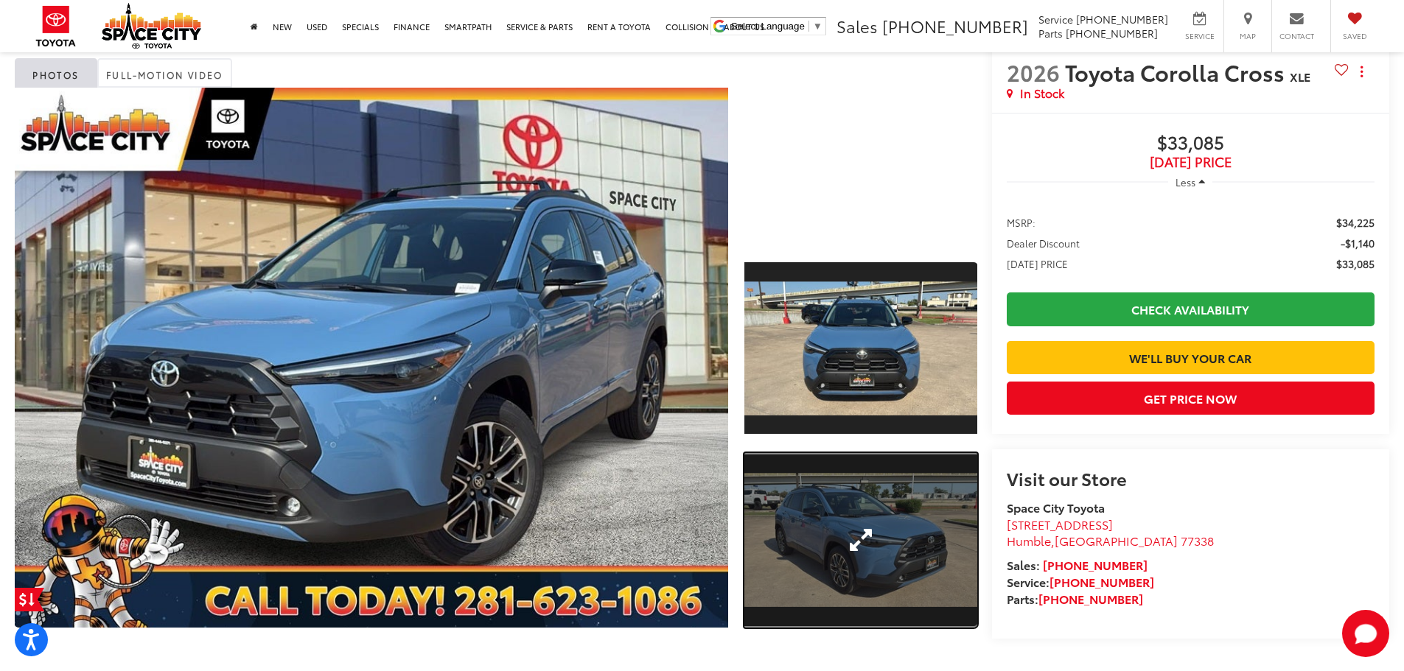
click at [913, 536] on link "Expand Photo 2" at bounding box center [860, 540] width 233 height 175
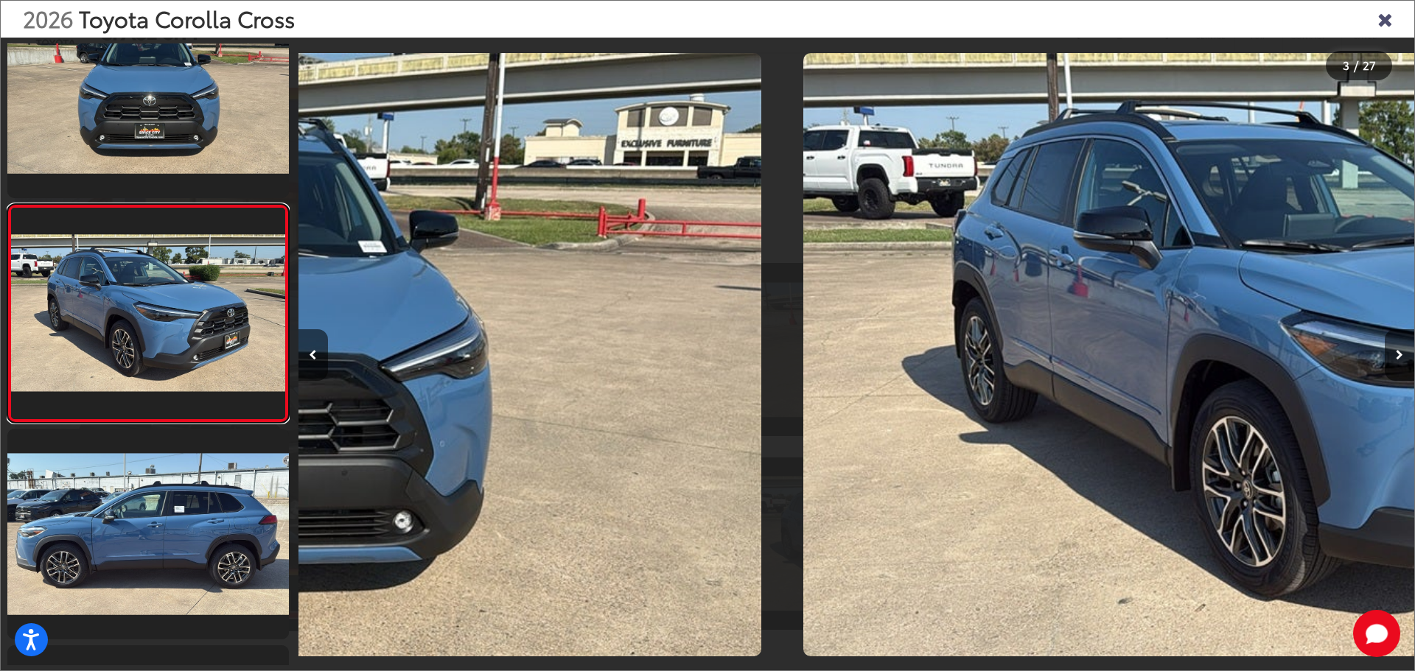
scroll to position [275, 0]
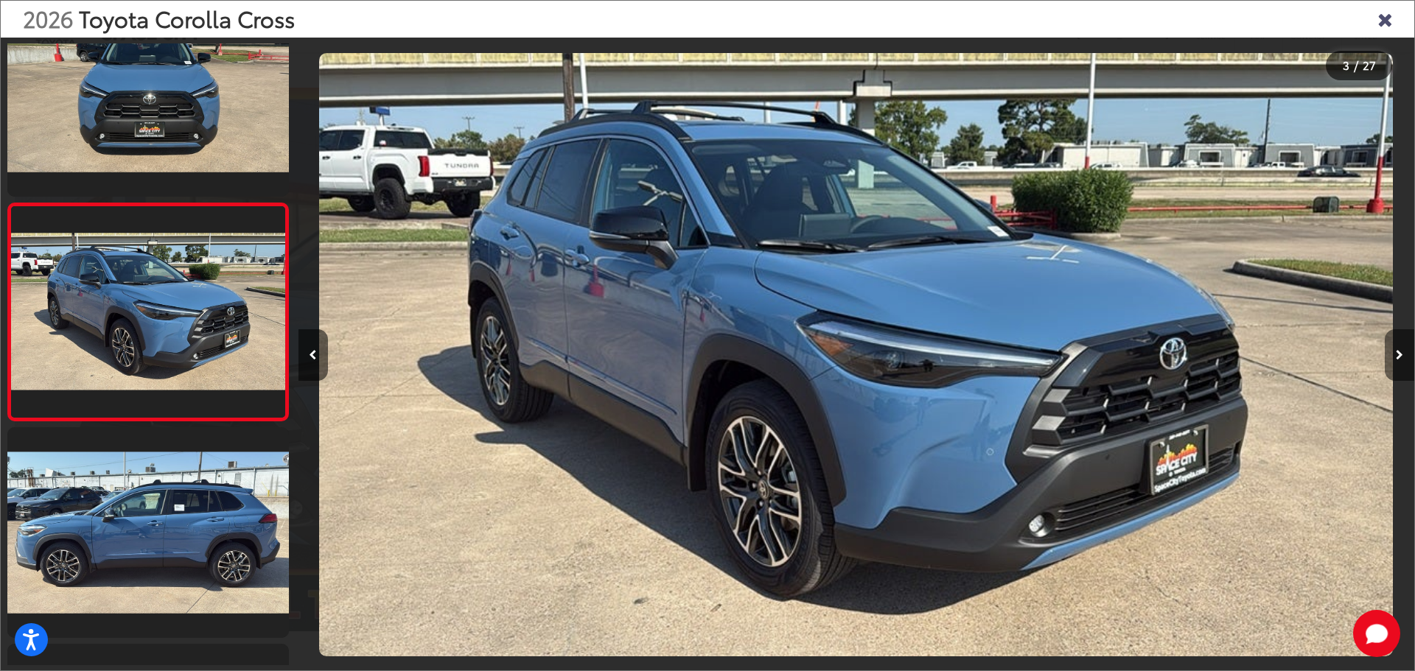
click at [1401, 364] on button "Next image" at bounding box center [1398, 355] width 29 height 52
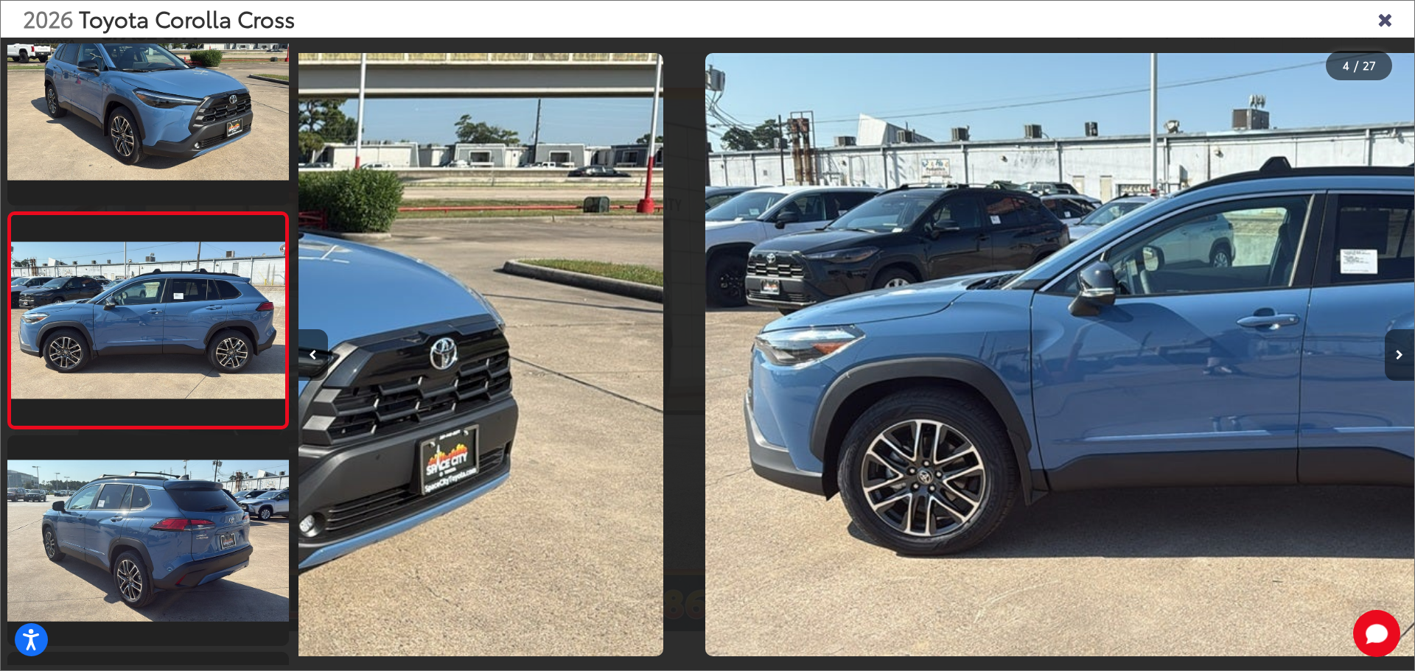
scroll to position [492, 0]
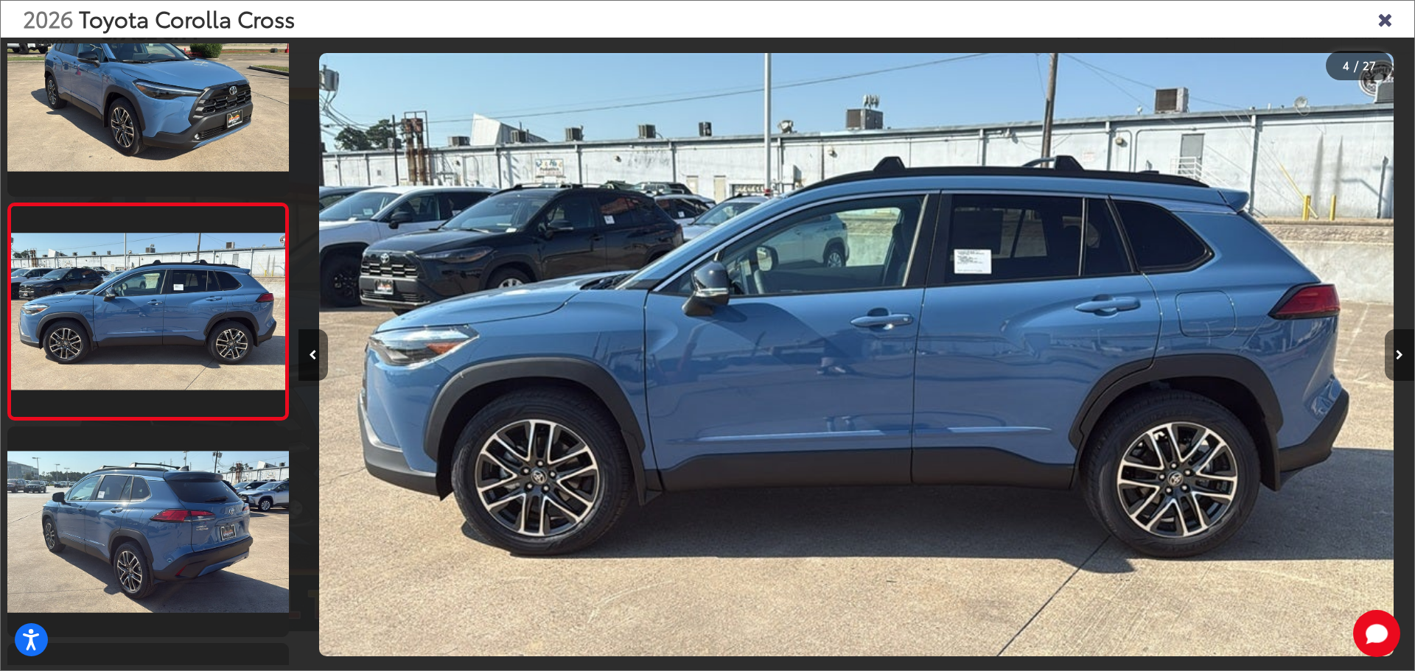
click at [1401, 364] on button "Next image" at bounding box center [1398, 355] width 29 height 52
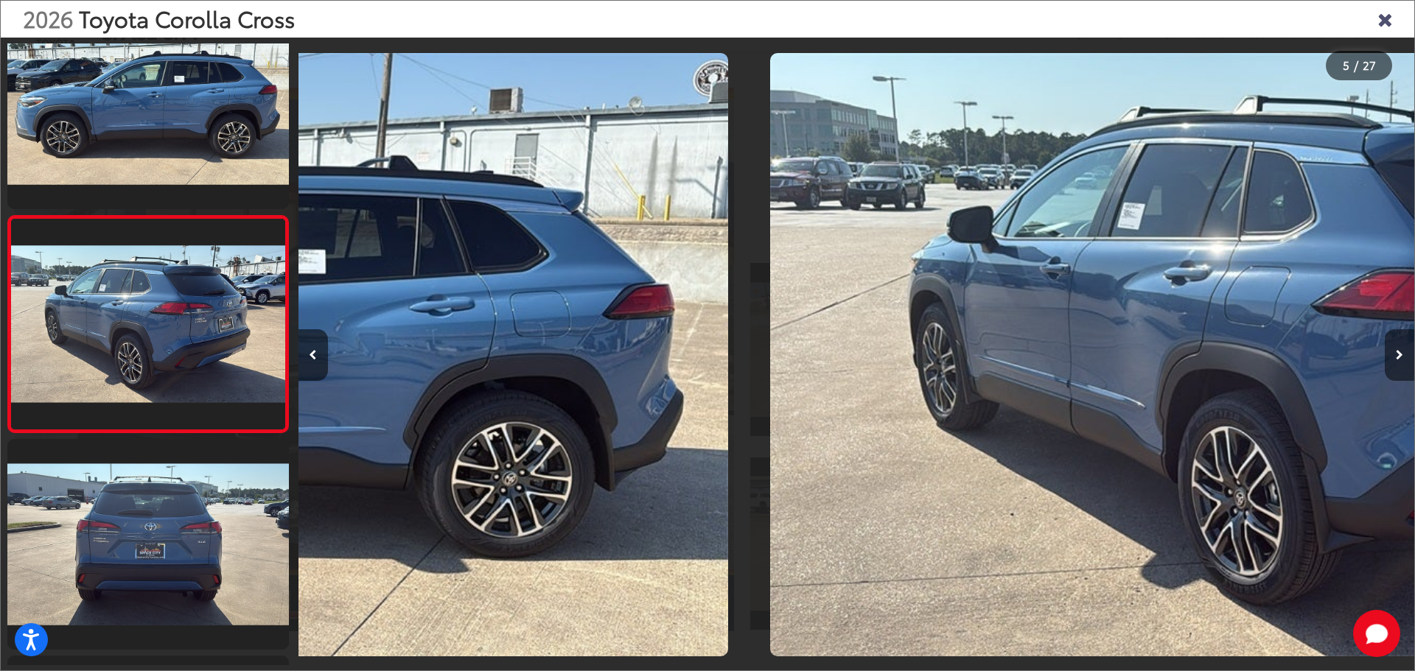
scroll to position [709, 0]
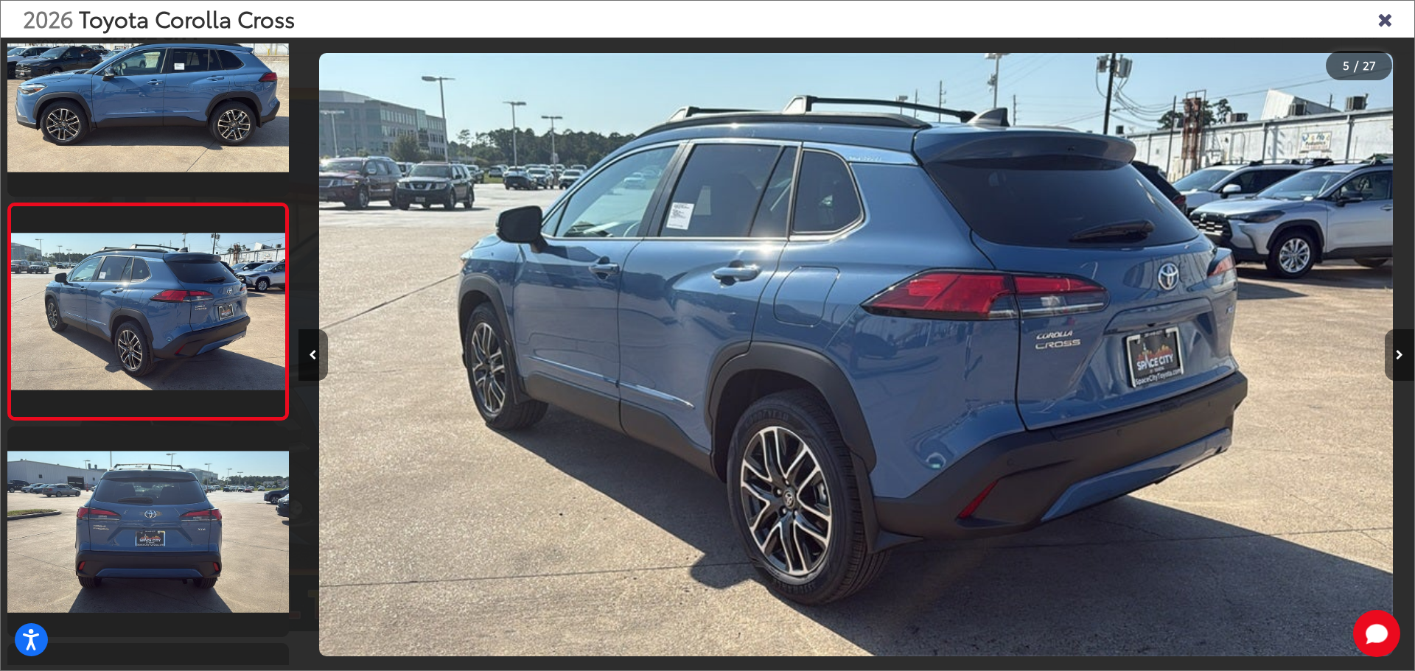
click at [1401, 364] on button "Next image" at bounding box center [1398, 355] width 29 height 52
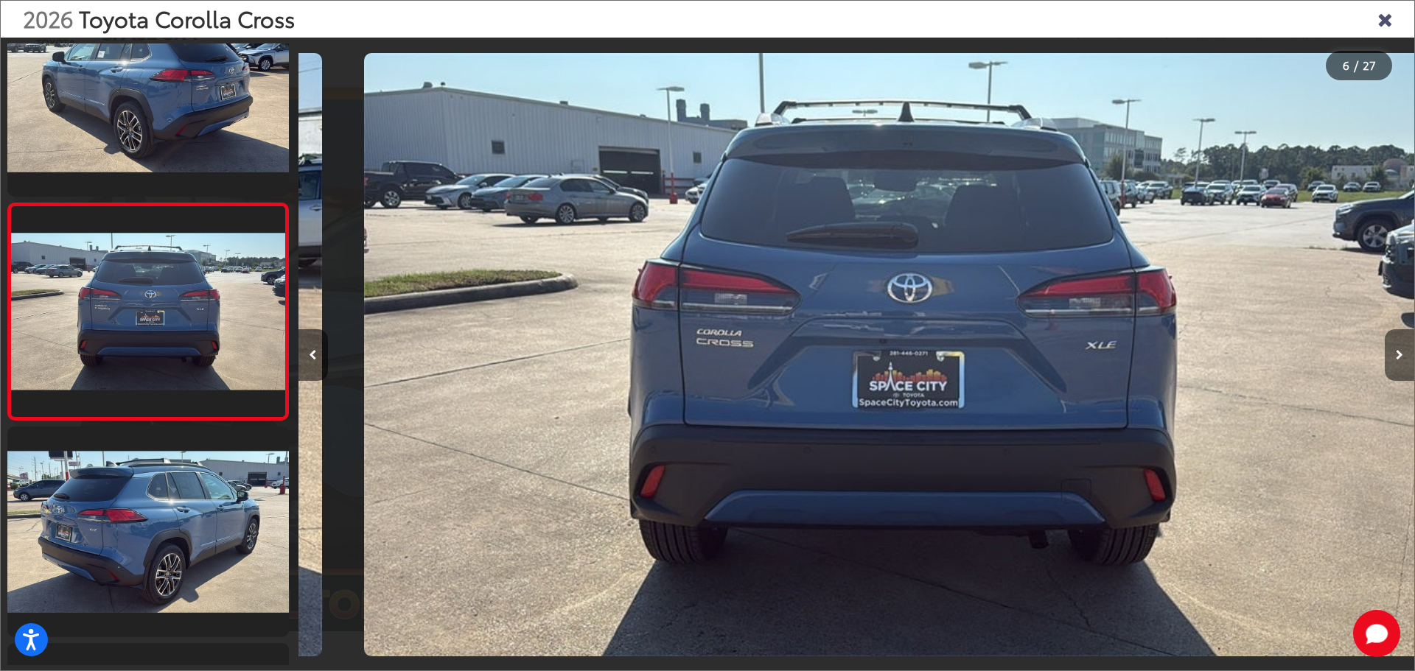
scroll to position [0, 5579]
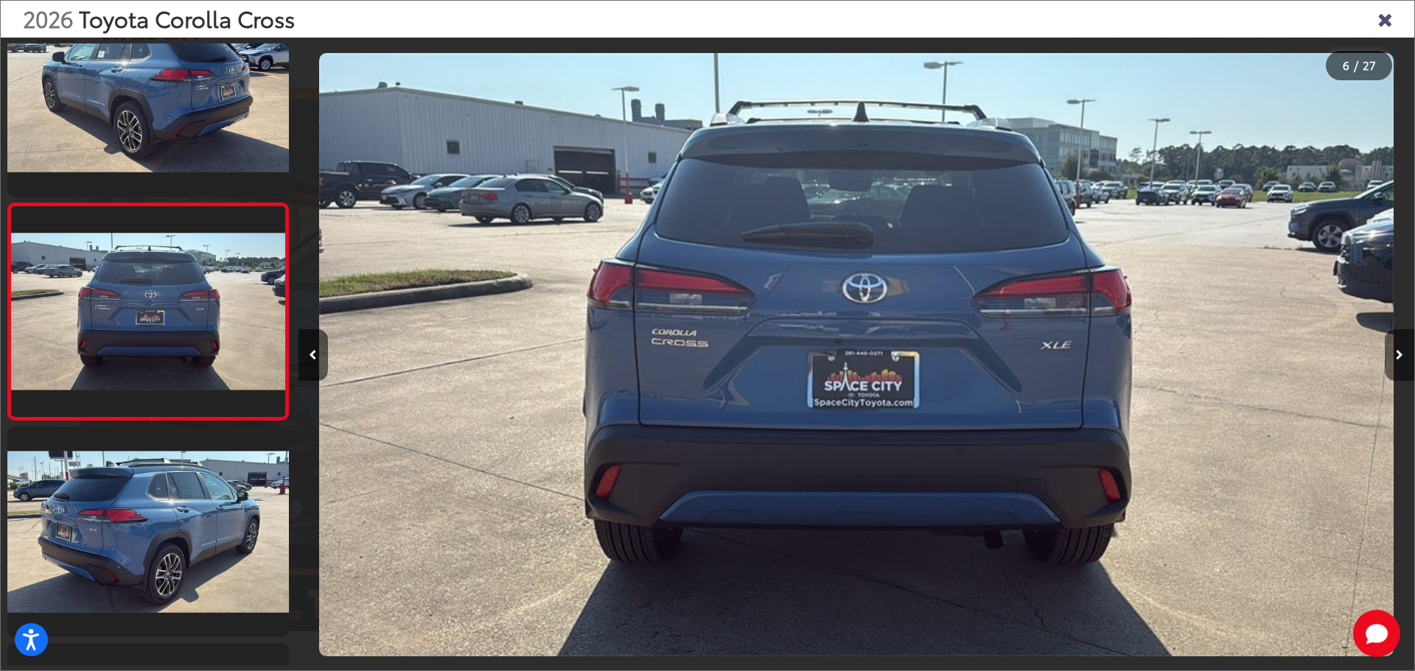
click at [1401, 364] on button "Next image" at bounding box center [1398, 355] width 29 height 52
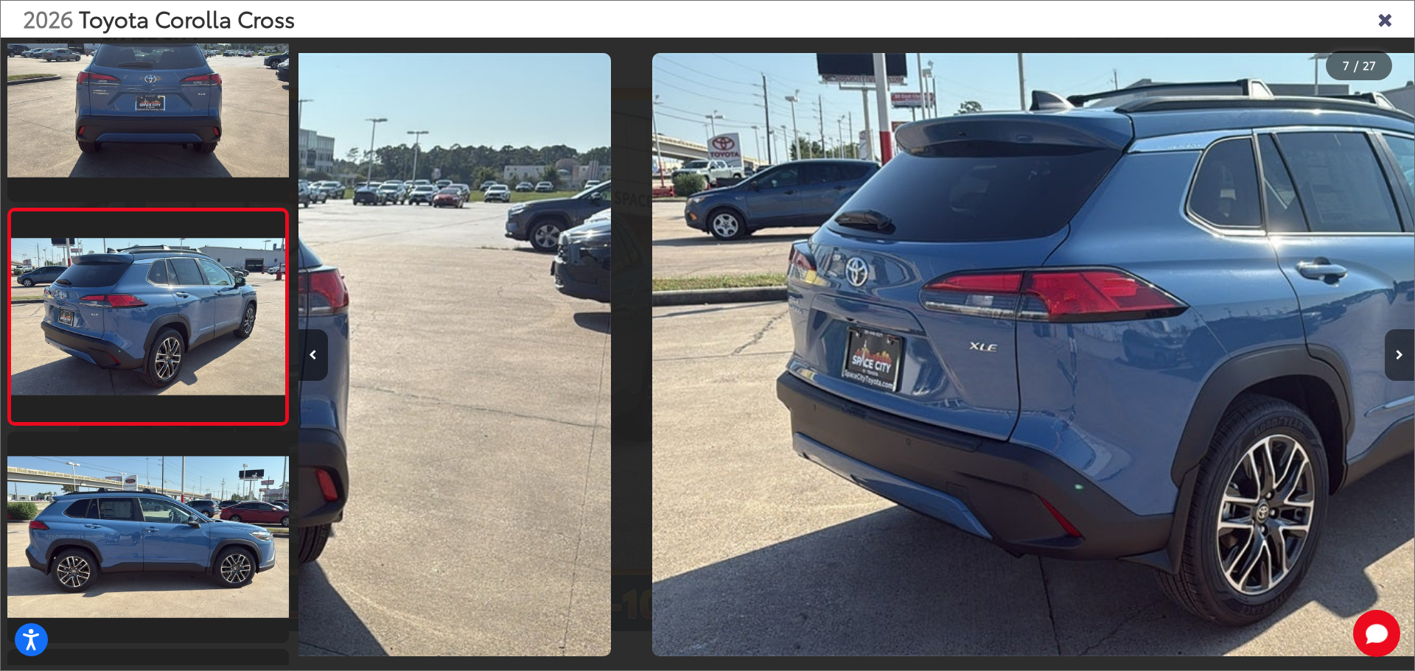
scroll to position [1142, 0]
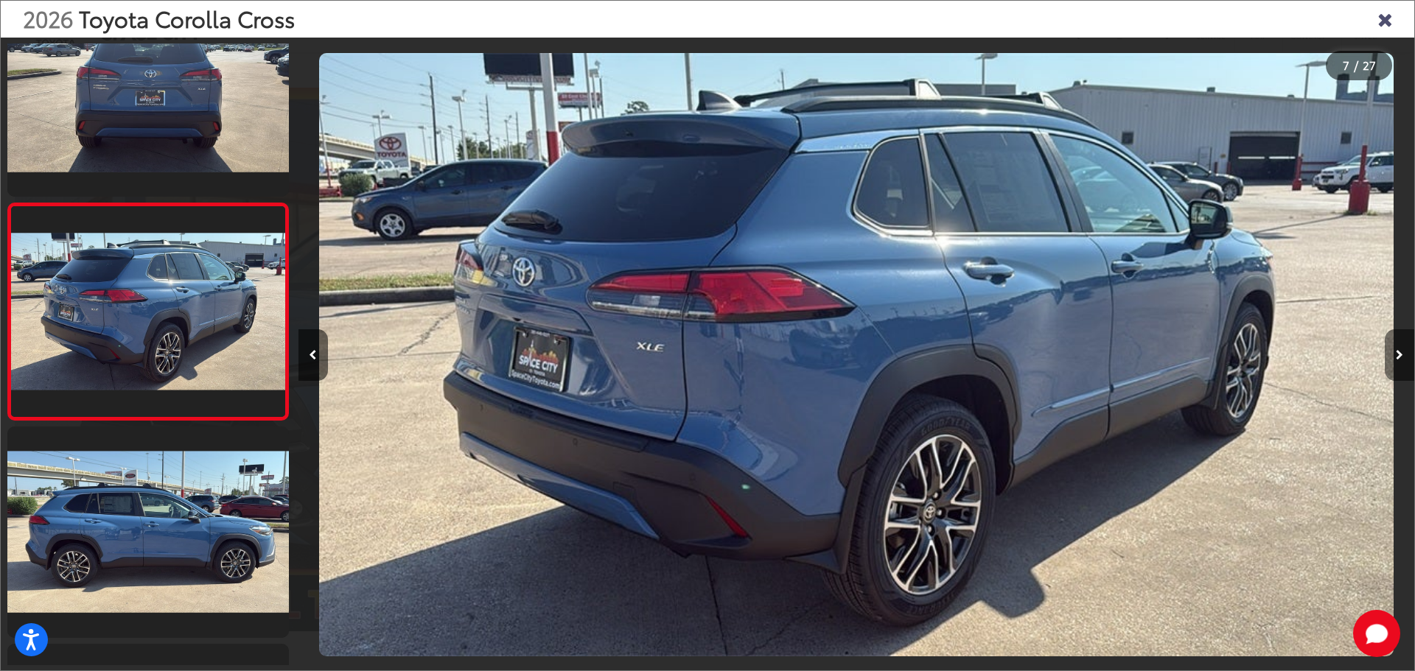
click at [1401, 364] on button "Next image" at bounding box center [1398, 355] width 29 height 52
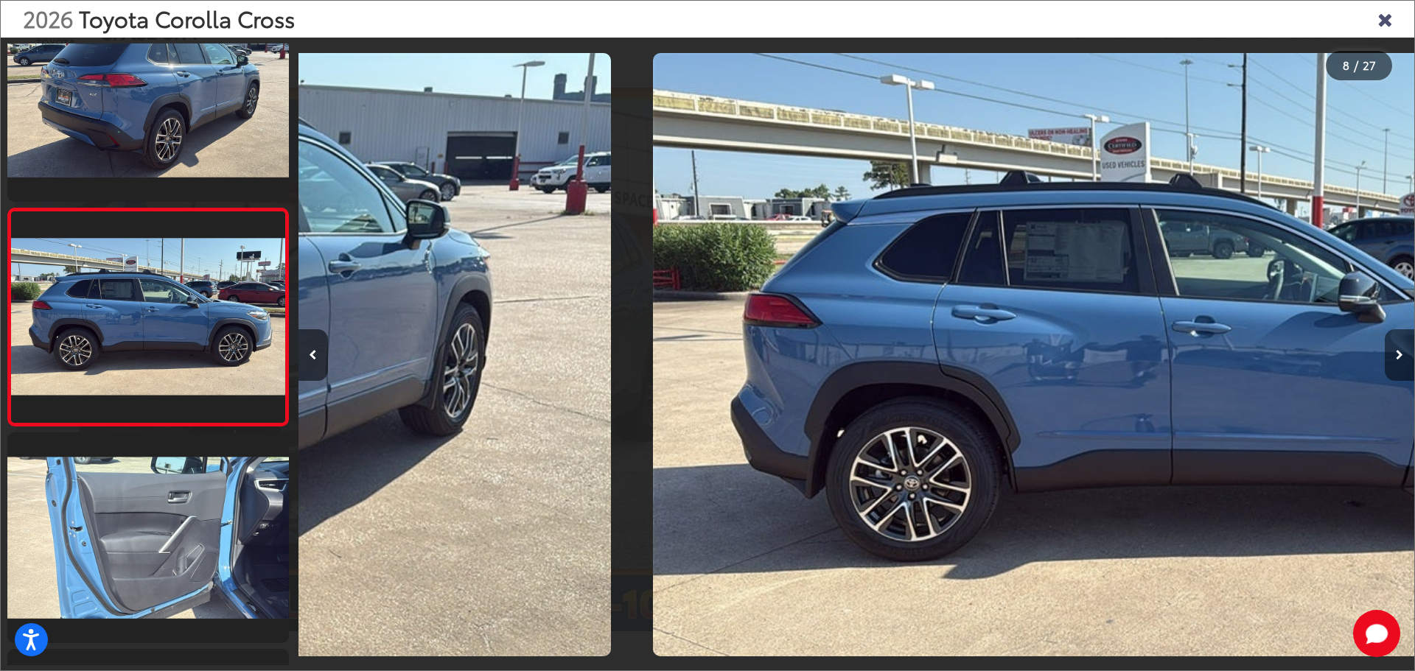
scroll to position [1359, 0]
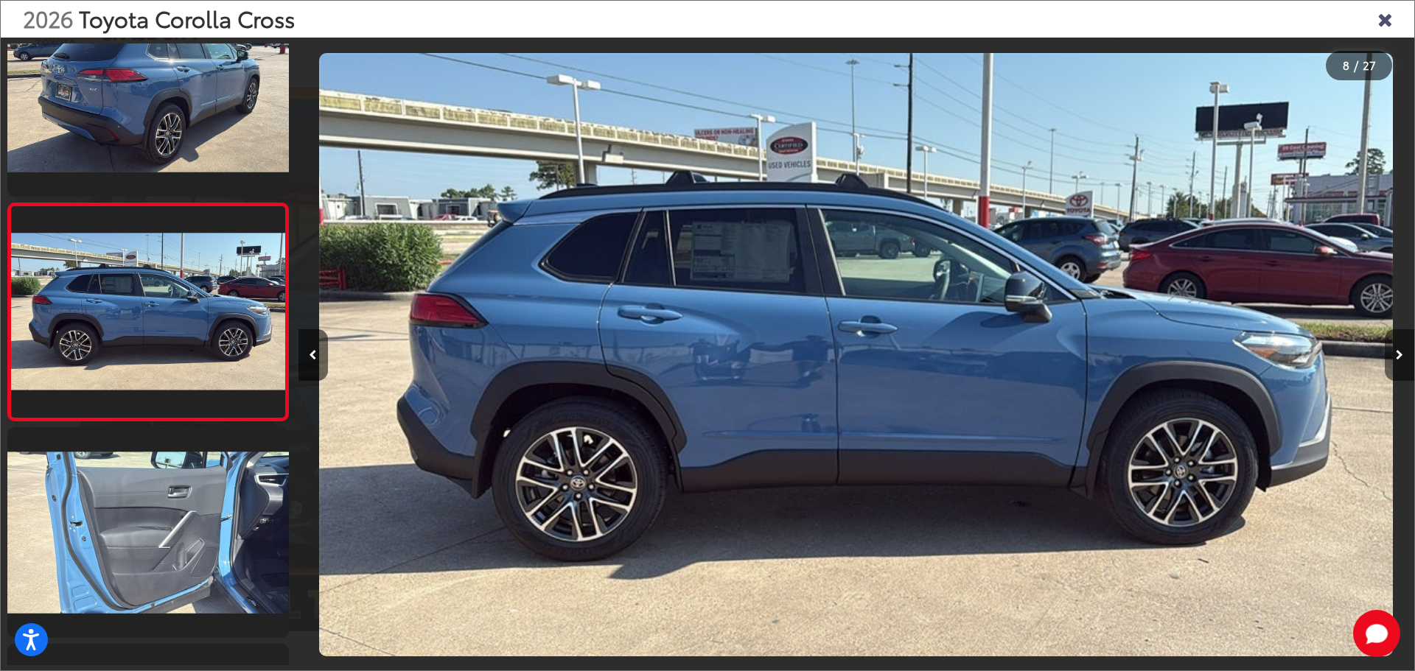
click at [1401, 364] on button "Next image" at bounding box center [1398, 355] width 29 height 52
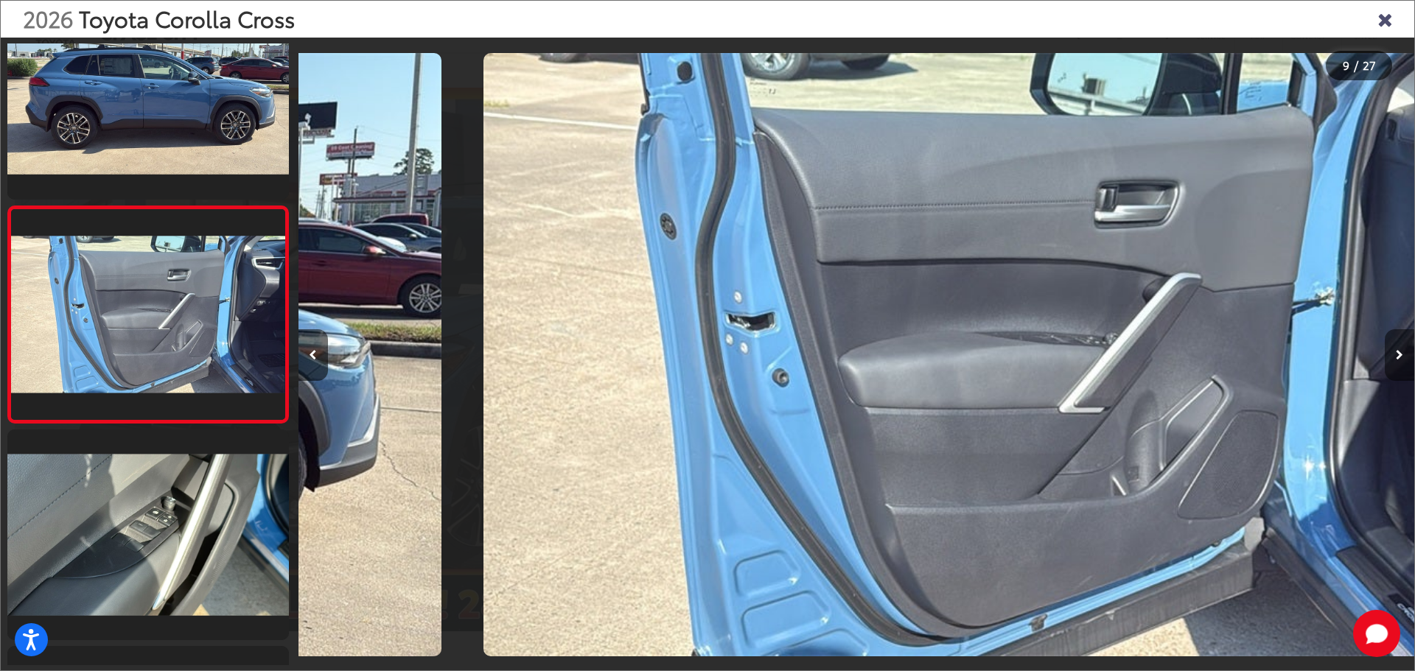
scroll to position [1576, 0]
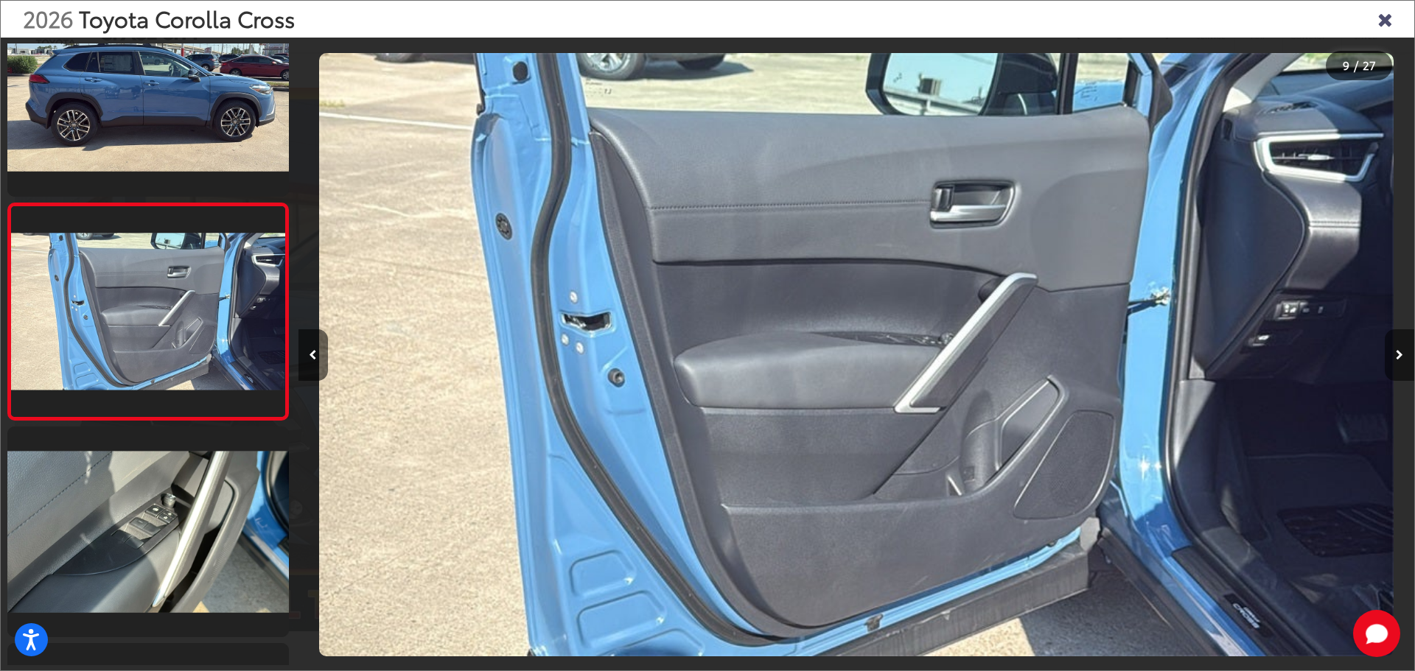
click at [1401, 364] on button "Next image" at bounding box center [1398, 355] width 29 height 52
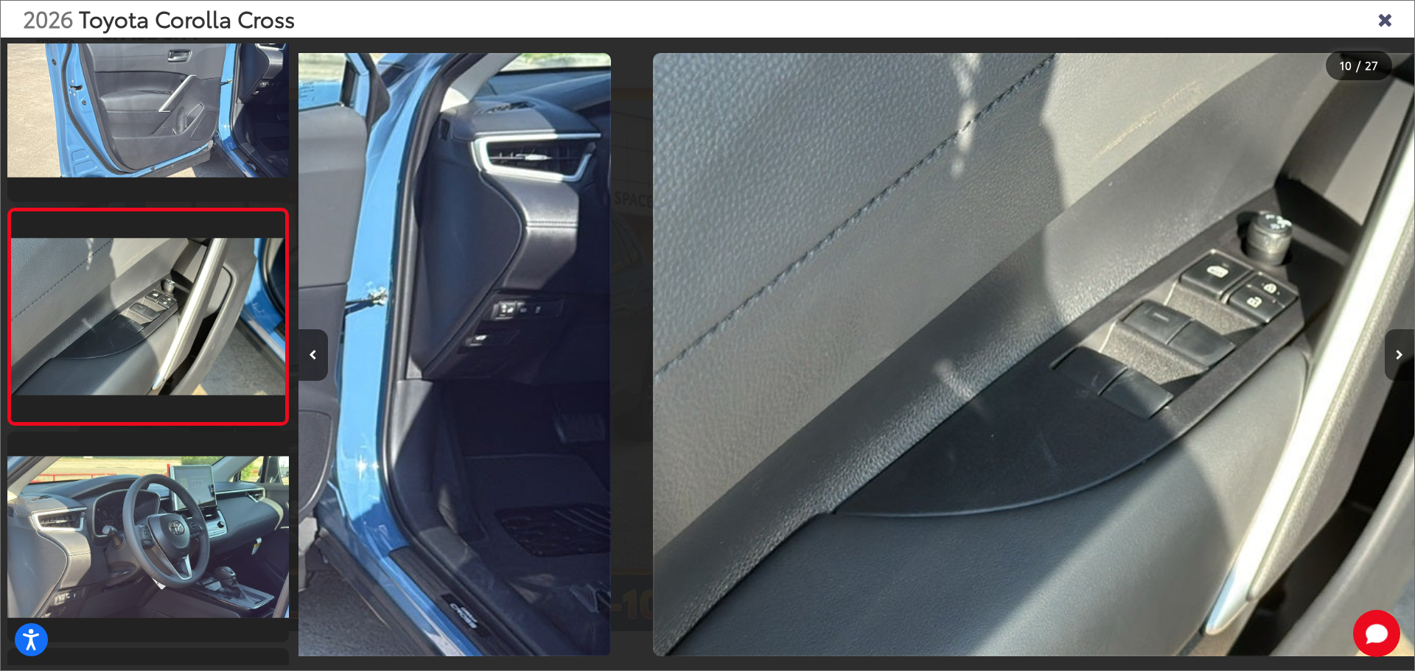
scroll to position [0, 0]
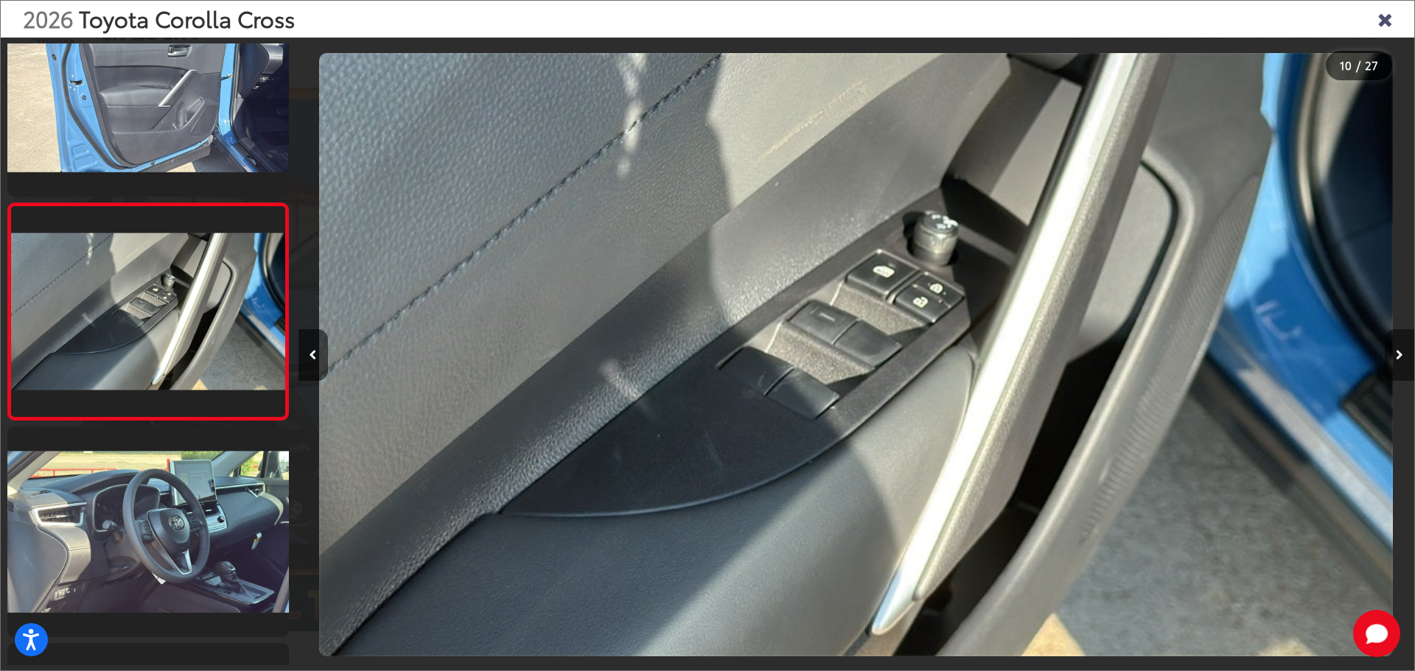
click at [1401, 364] on button "Next image" at bounding box center [1398, 355] width 29 height 52
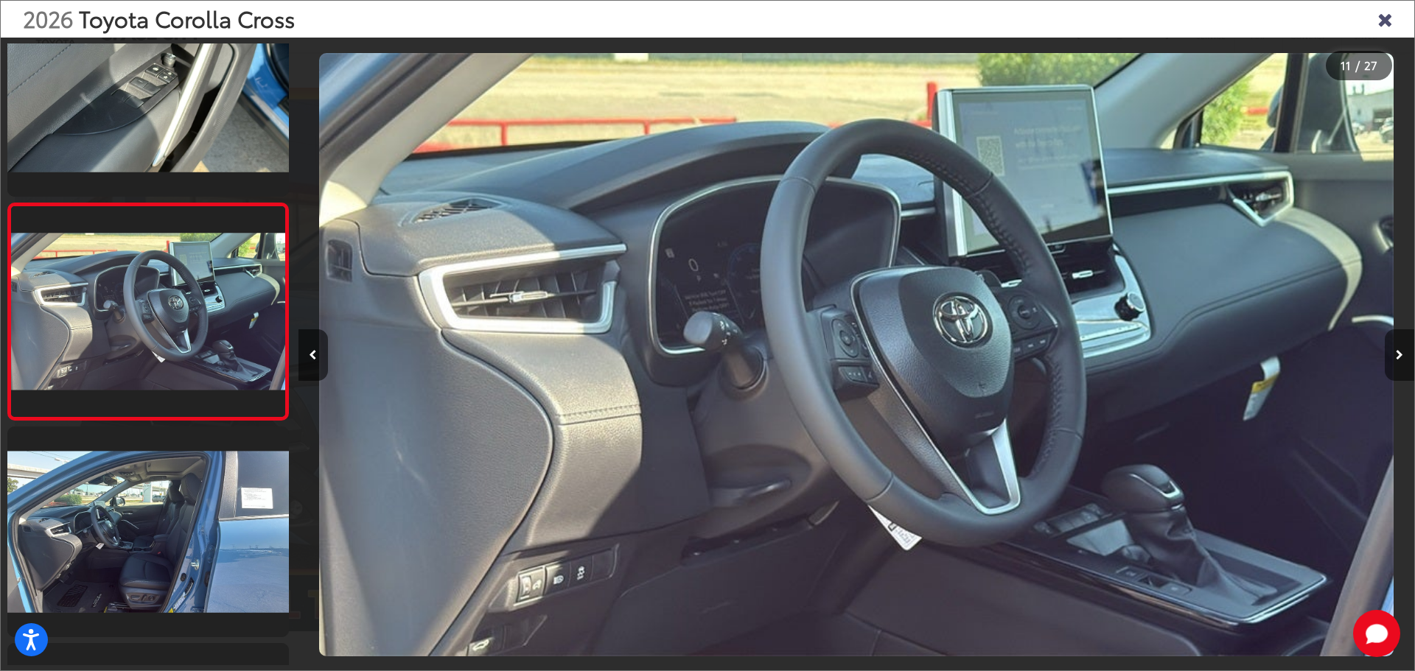
click at [1401, 364] on button "Next image" at bounding box center [1398, 355] width 29 height 52
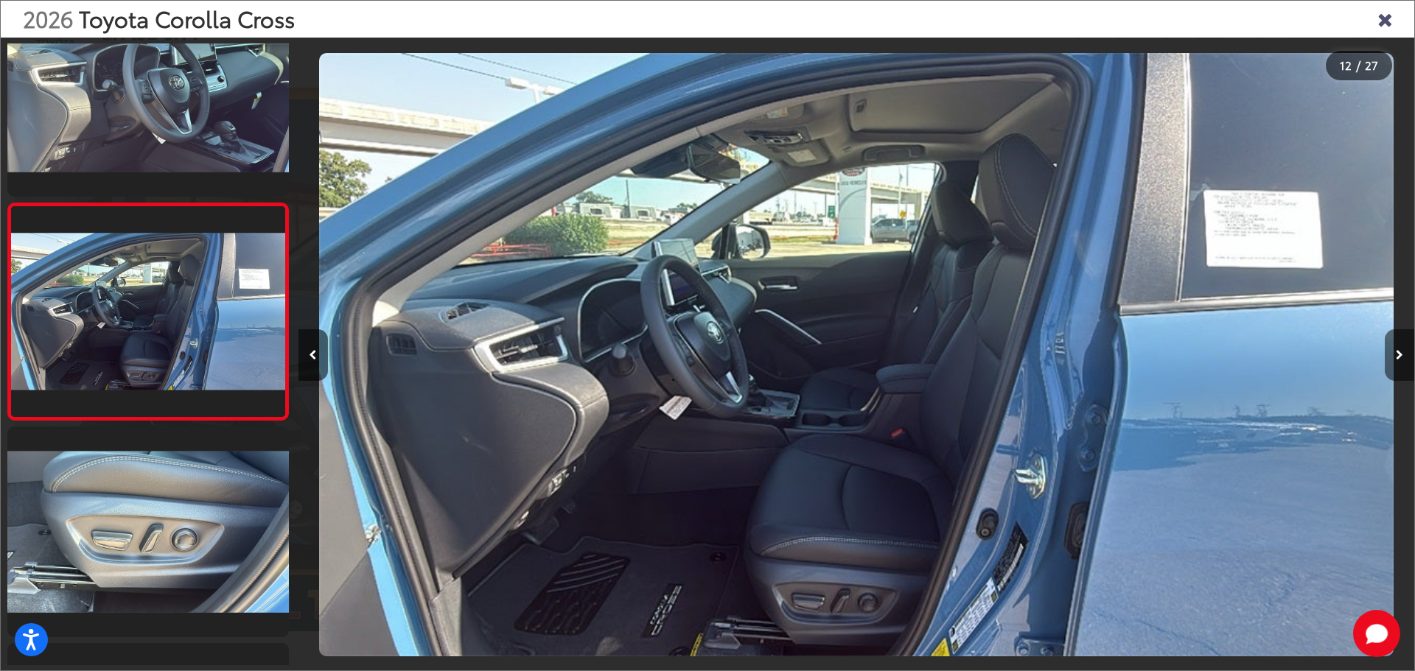
click at [1401, 364] on button "Next image" at bounding box center [1398, 355] width 29 height 52
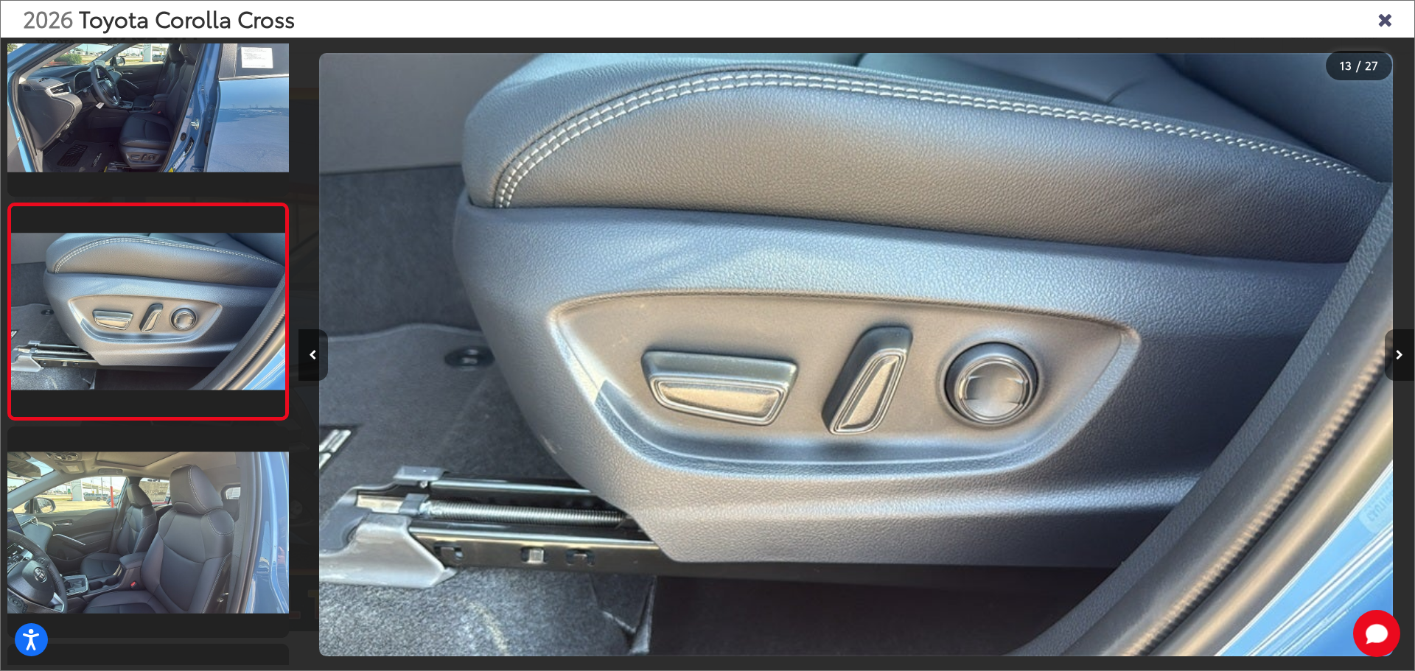
click at [1401, 364] on button "Next image" at bounding box center [1398, 355] width 29 height 52
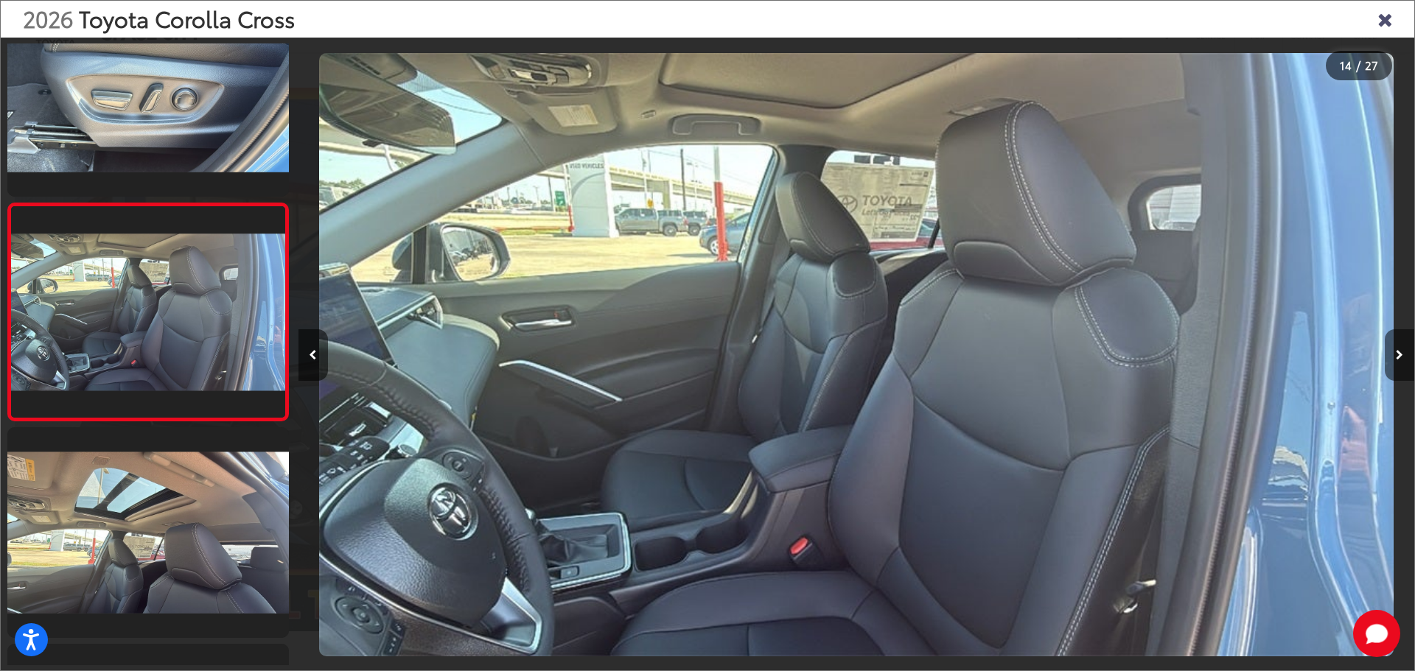
click at [1401, 364] on button "Next image" at bounding box center [1398, 355] width 29 height 52
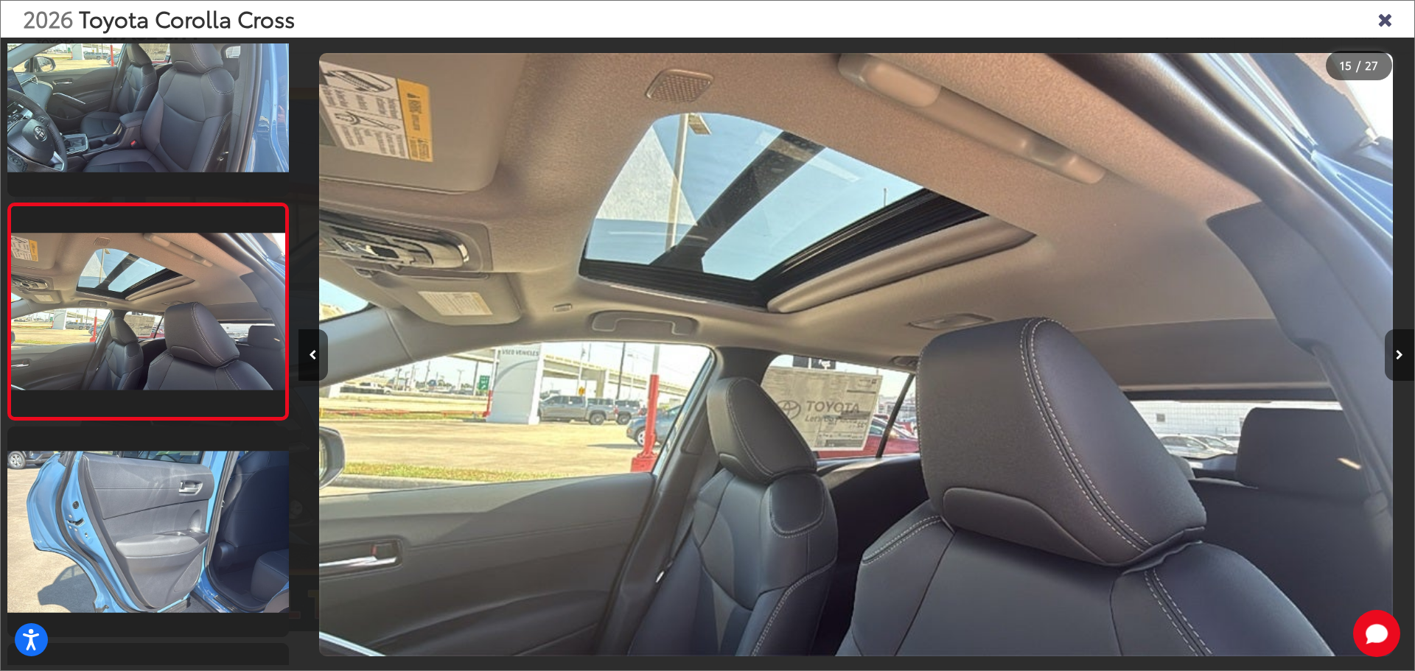
click at [1401, 364] on button "Next image" at bounding box center [1398, 355] width 29 height 52
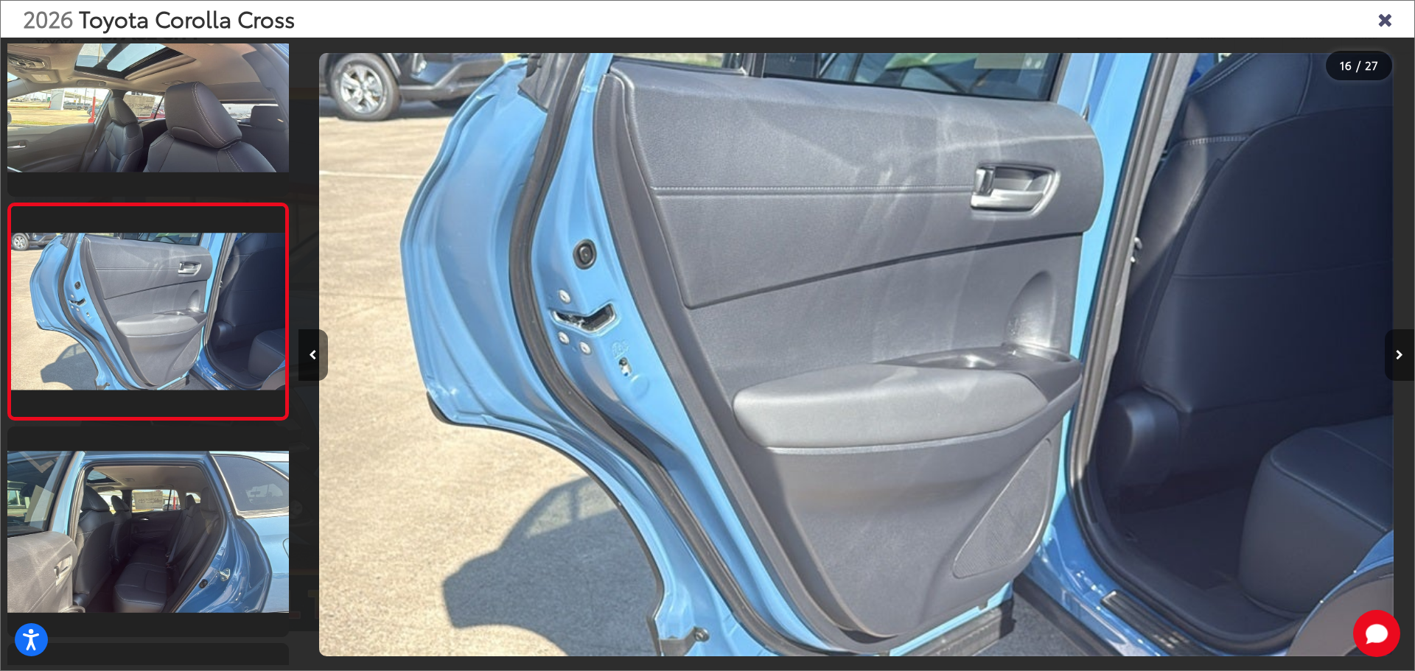
click at [1401, 364] on button "Next image" at bounding box center [1398, 355] width 29 height 52
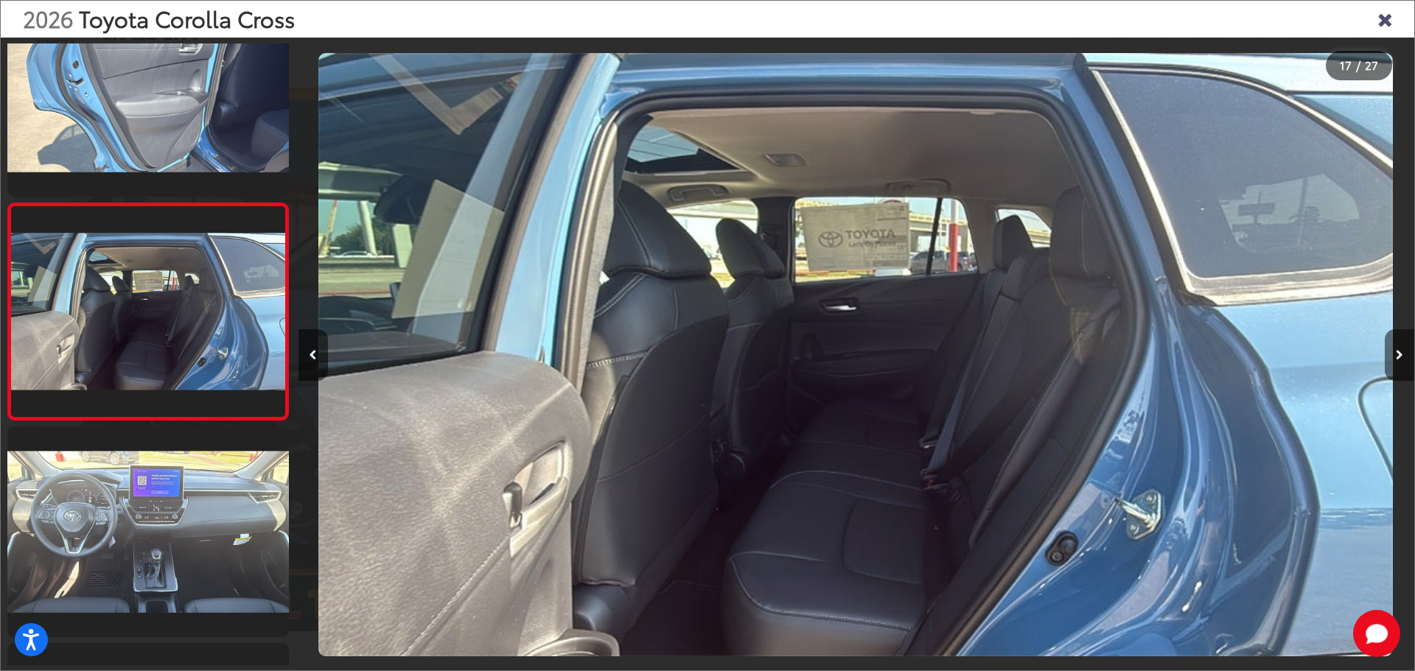
click at [1401, 364] on button "Next image" at bounding box center [1398, 355] width 29 height 52
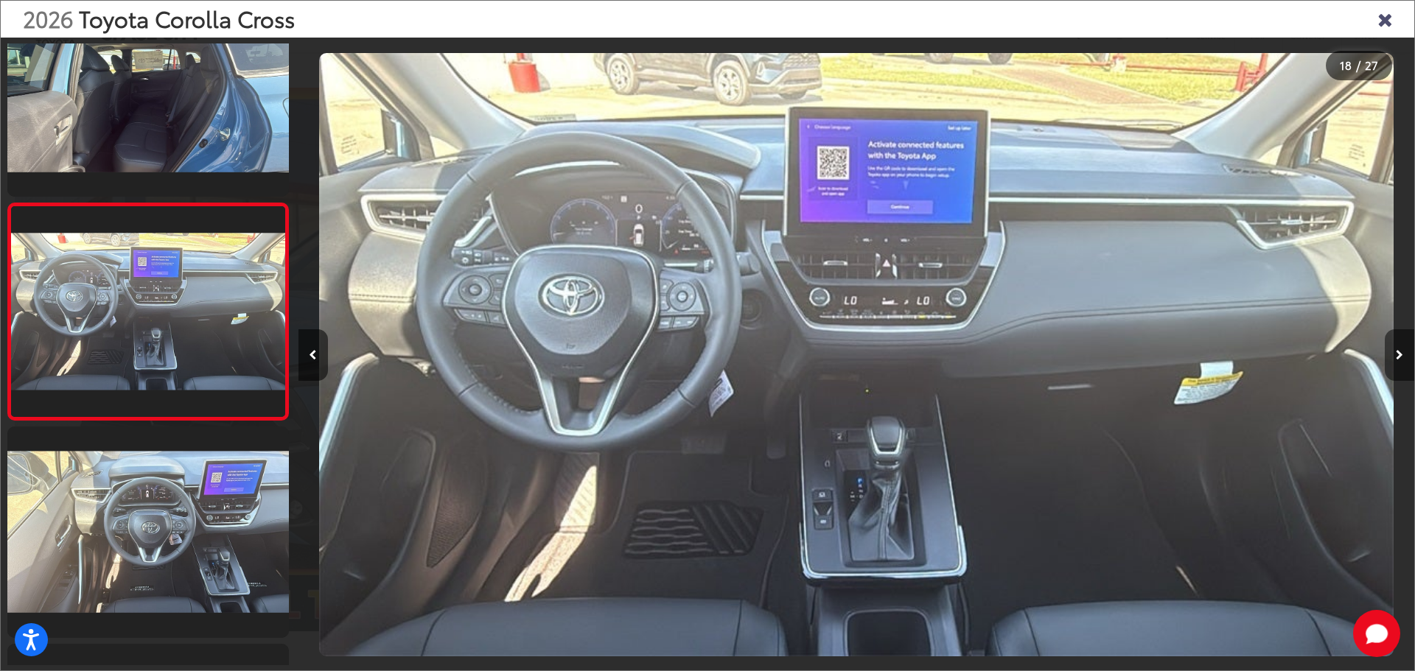
click at [1401, 364] on button "Next image" at bounding box center [1398, 355] width 29 height 52
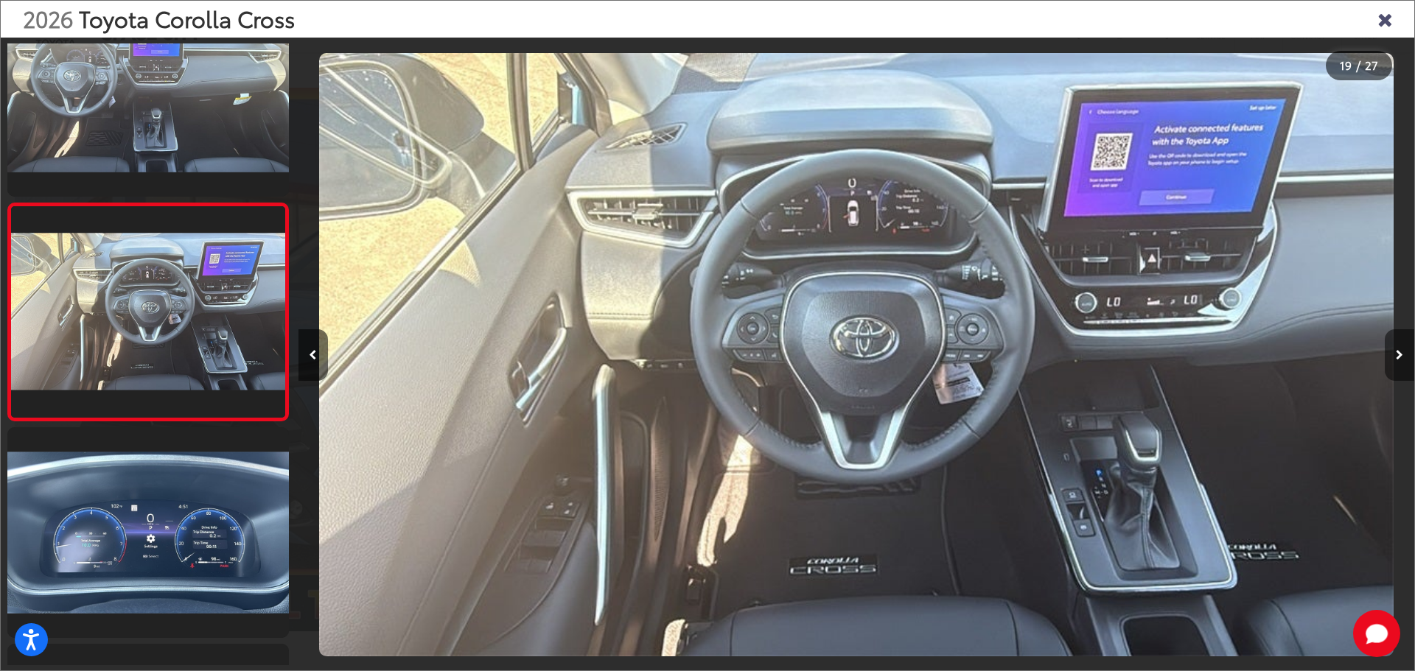
click at [1401, 364] on button "Next image" at bounding box center [1398, 355] width 29 height 52
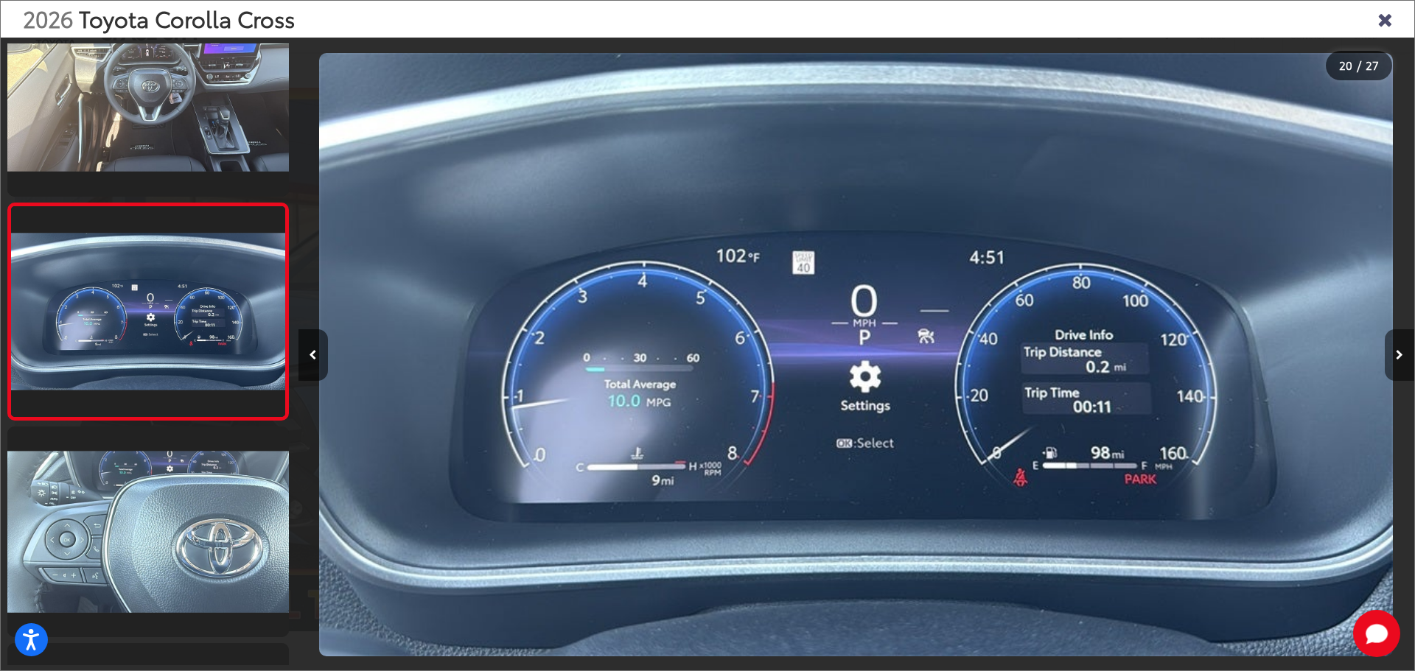
click at [1401, 364] on button "Next image" at bounding box center [1398, 355] width 29 height 52
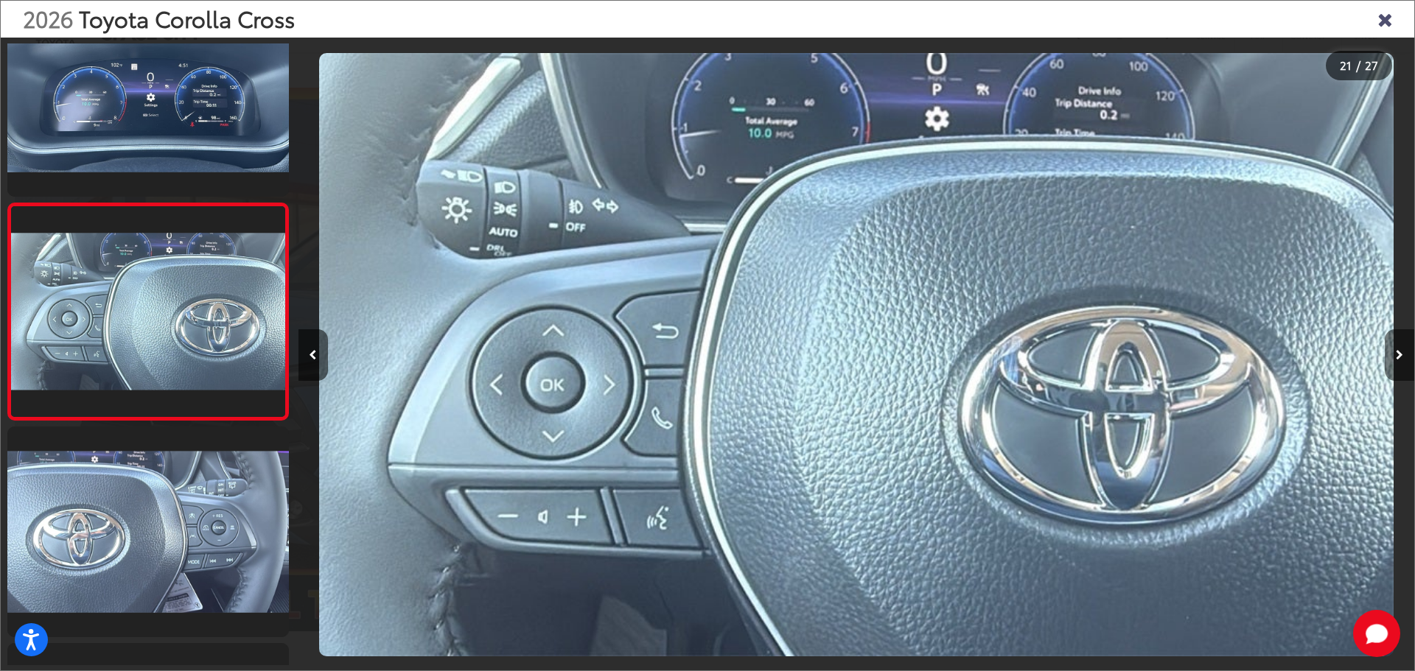
click at [1401, 364] on button "Next image" at bounding box center [1398, 355] width 29 height 52
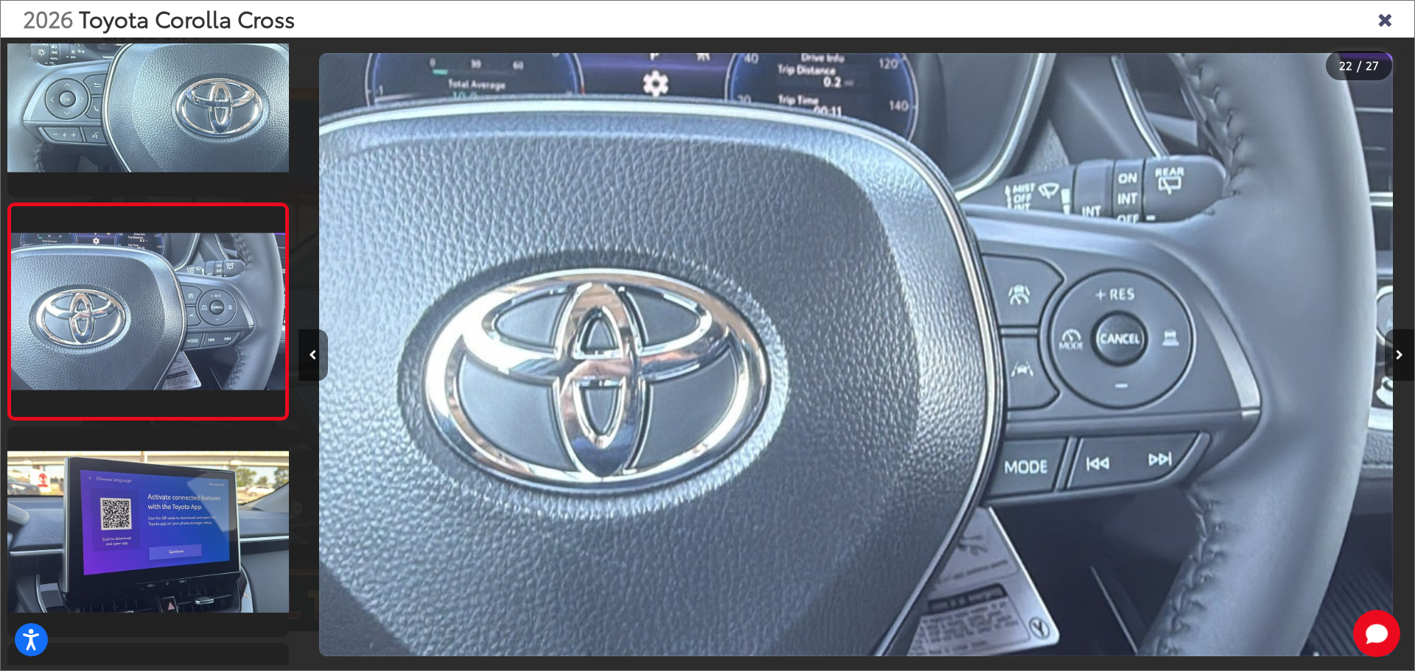
click at [1401, 364] on button "Next image" at bounding box center [1398, 355] width 29 height 52
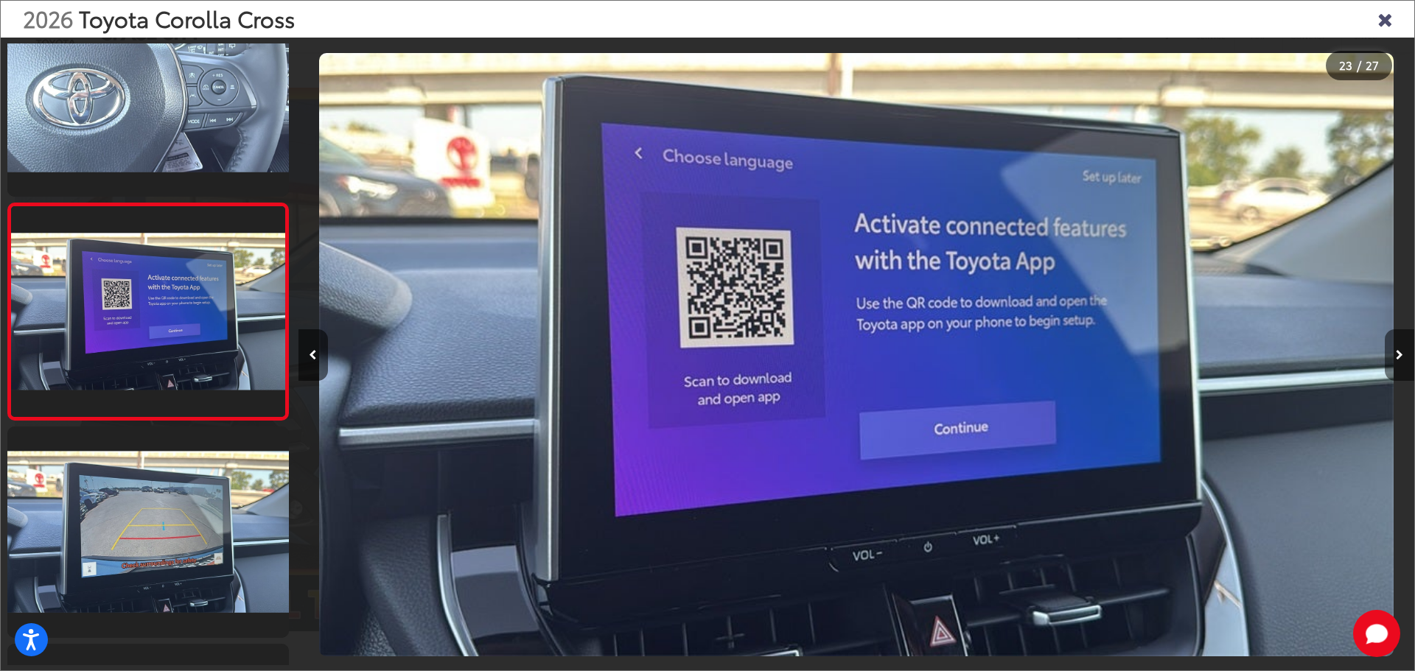
click at [1401, 364] on button "Next image" at bounding box center [1398, 355] width 29 height 52
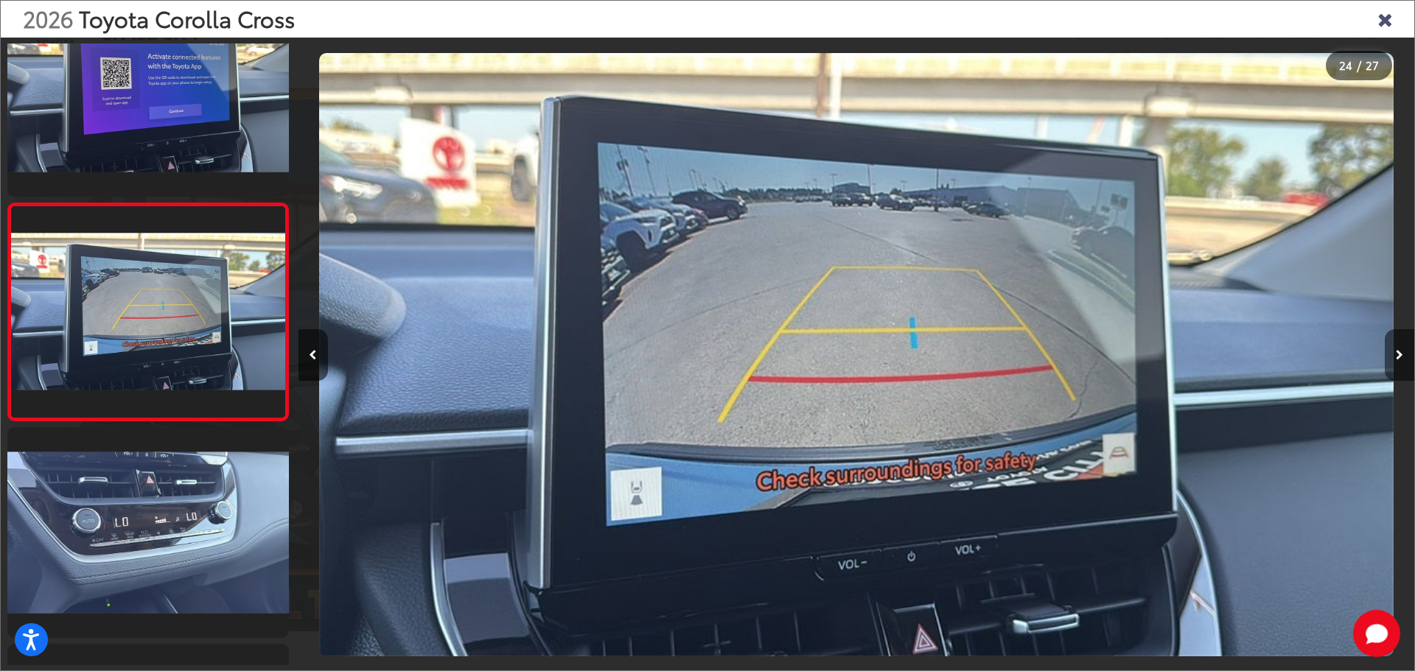
click at [1401, 364] on button "Next image" at bounding box center [1398, 355] width 29 height 52
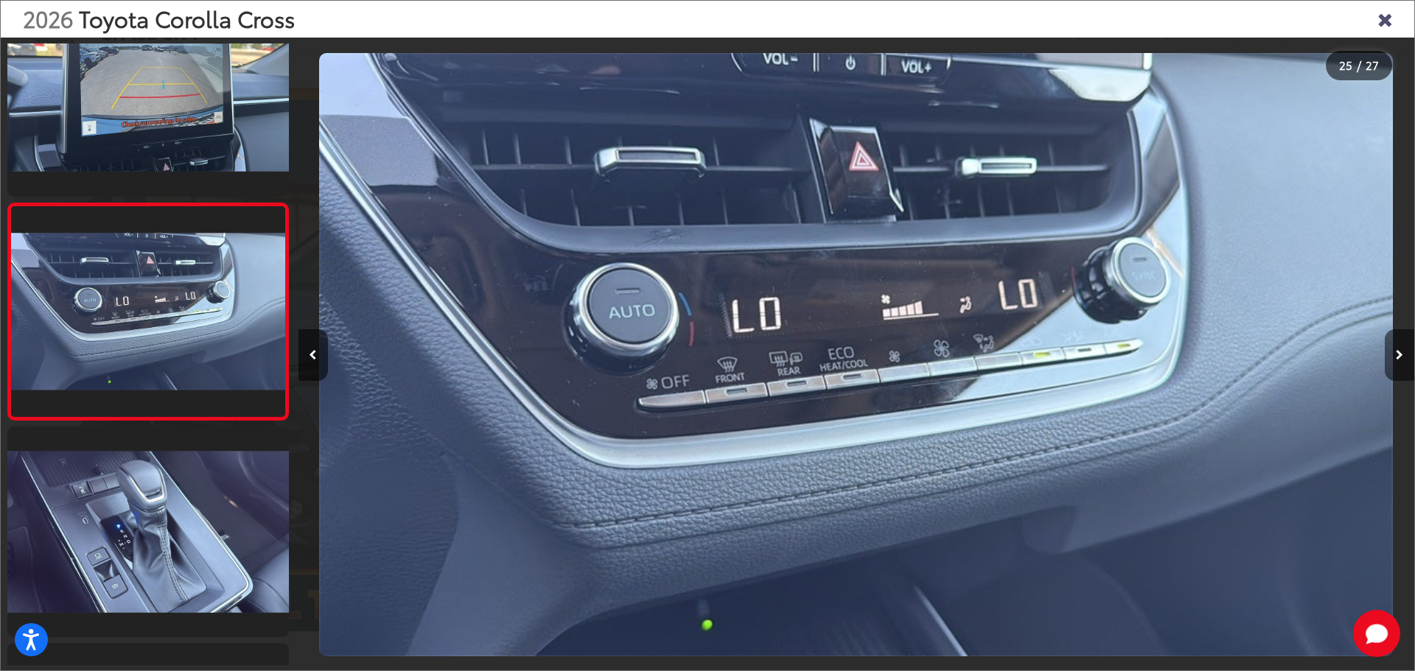
click at [1401, 364] on button "Next image" at bounding box center [1398, 355] width 29 height 52
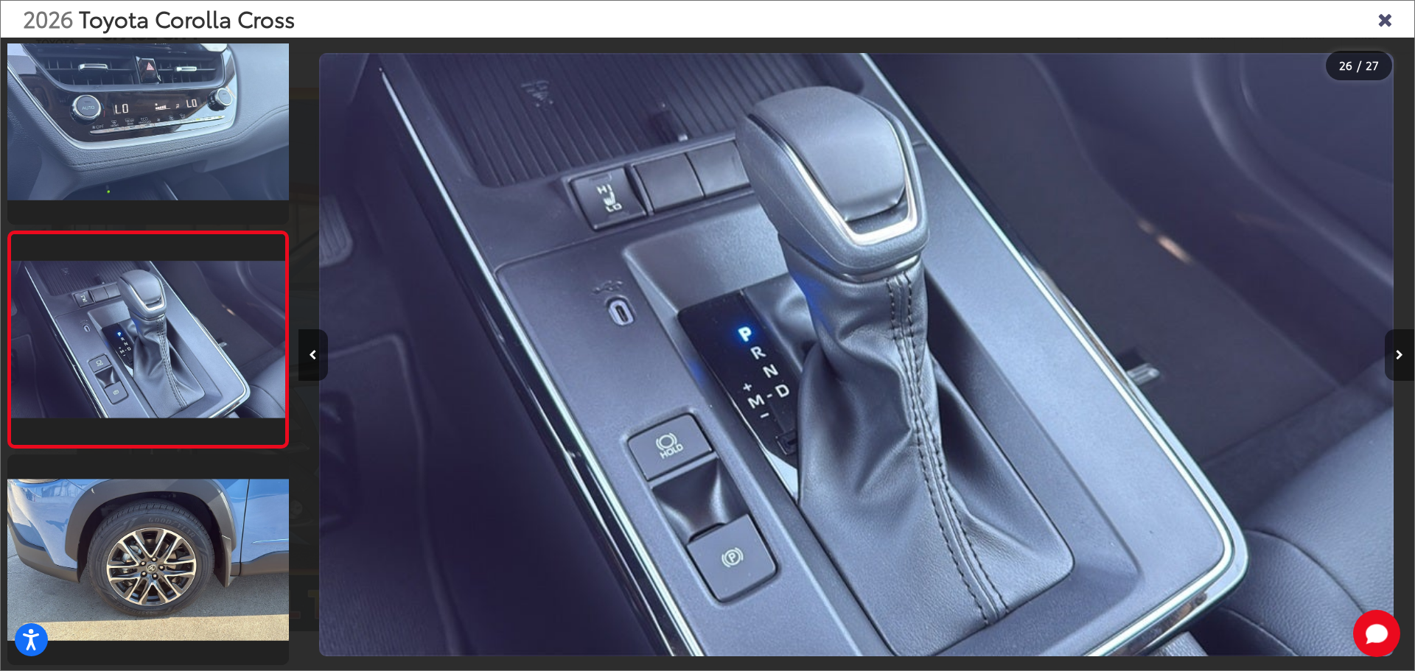
click at [1401, 364] on button "Next image" at bounding box center [1398, 355] width 29 height 52
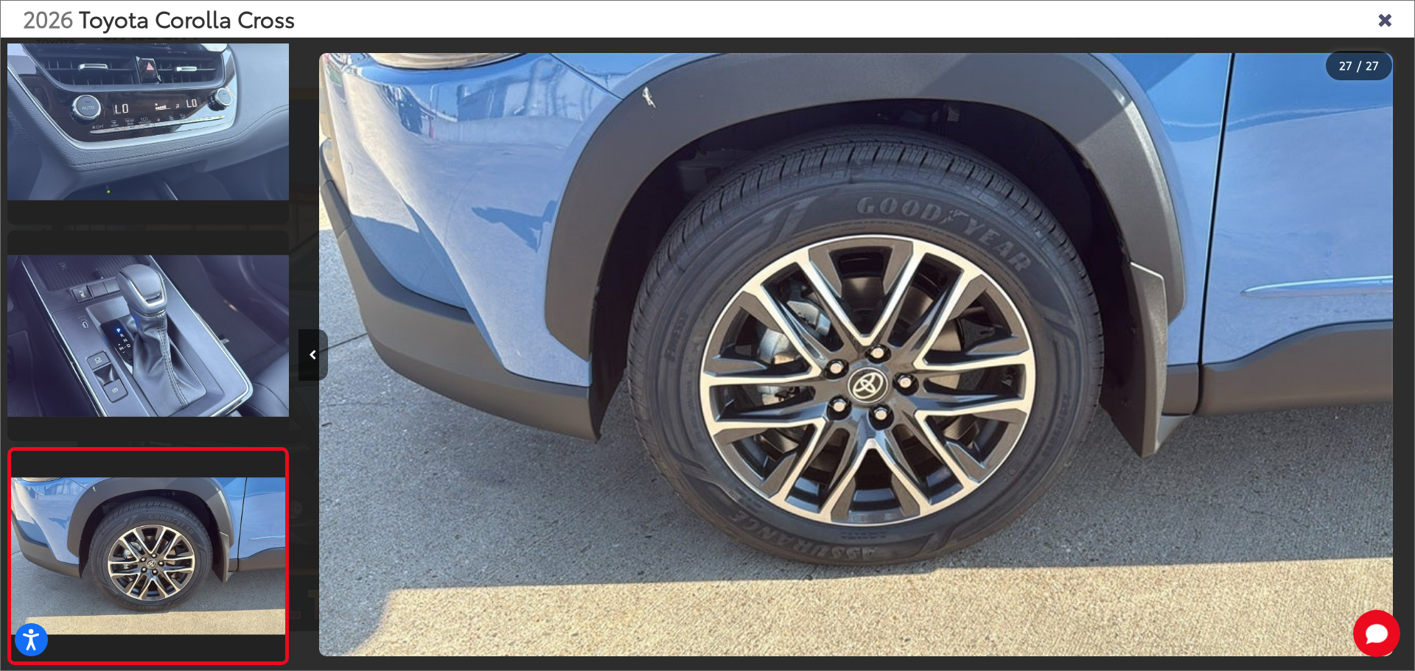
click at [1401, 364] on div at bounding box center [1274, 355] width 279 height 634
click at [1384, 22] on icon "Close gallery" at bounding box center [1384, 18] width 15 height 19
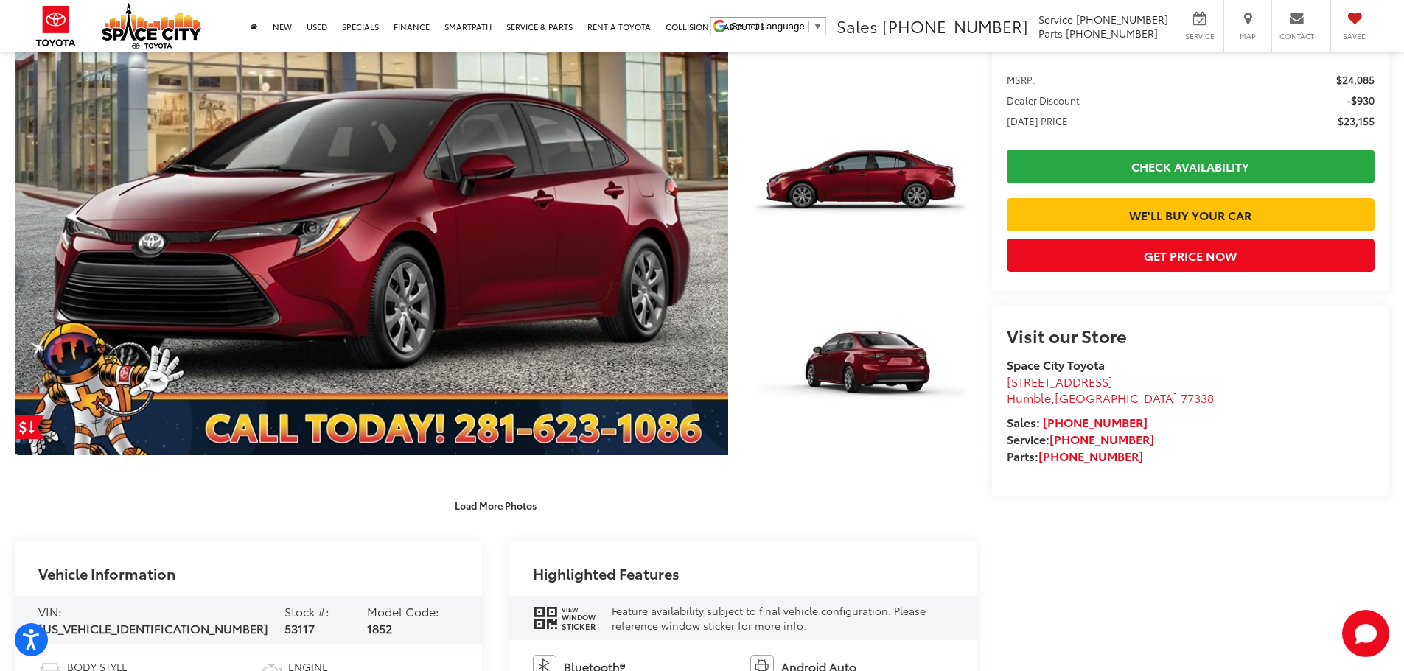
scroll to position [516, 0]
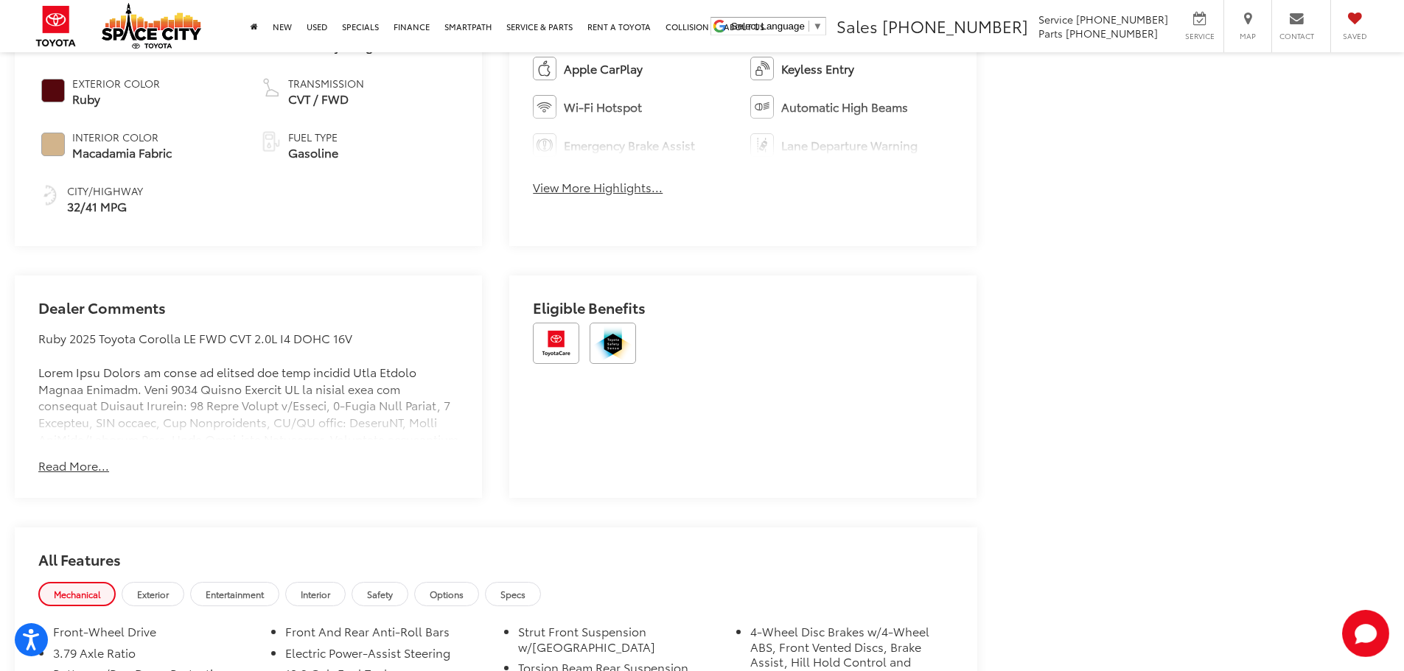
scroll to position [1032, 0]
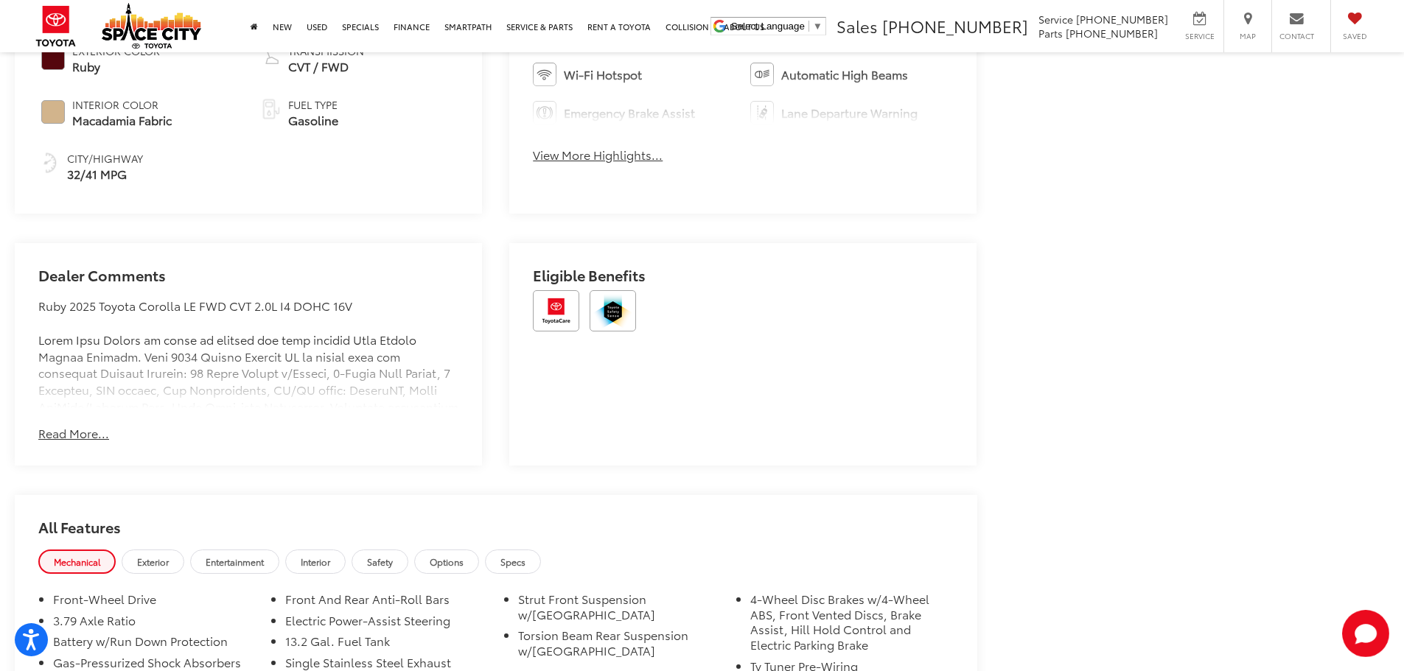
click at [585, 157] on button "View More Highlights..." at bounding box center [598, 155] width 130 height 17
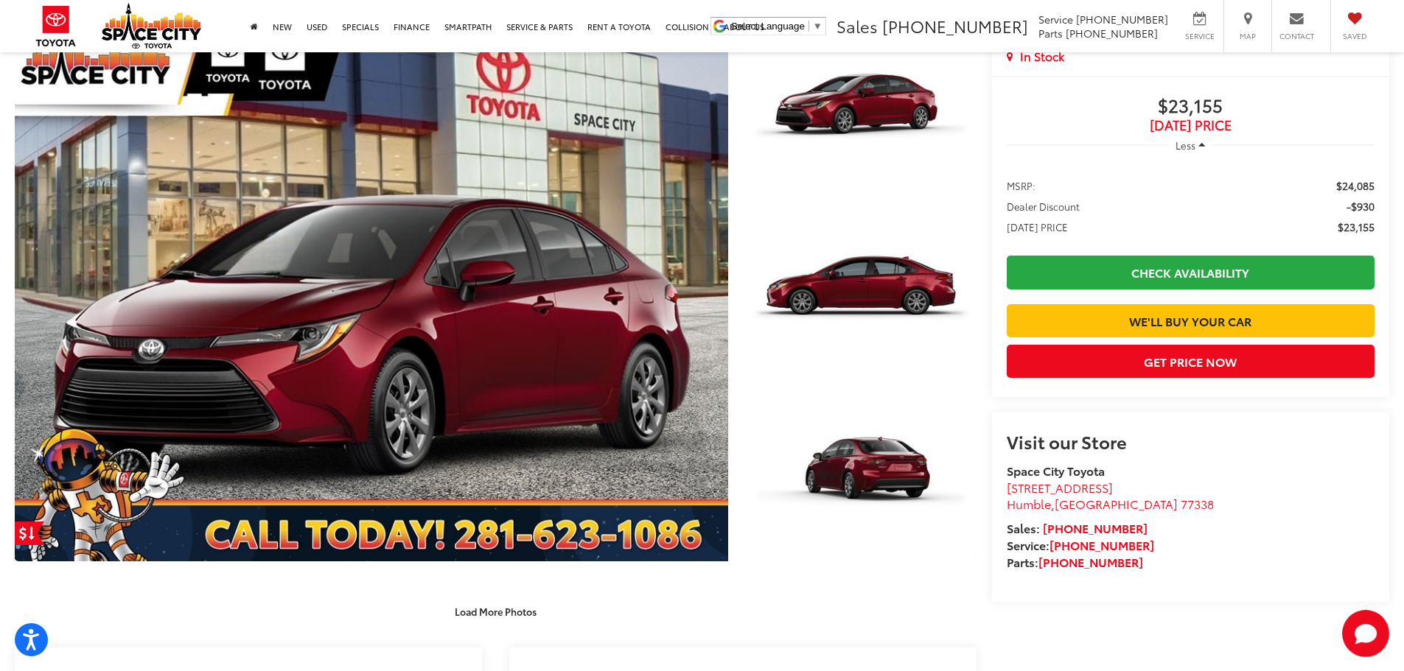
scroll to position [221, 0]
